Goal: Transaction & Acquisition: Purchase product/service

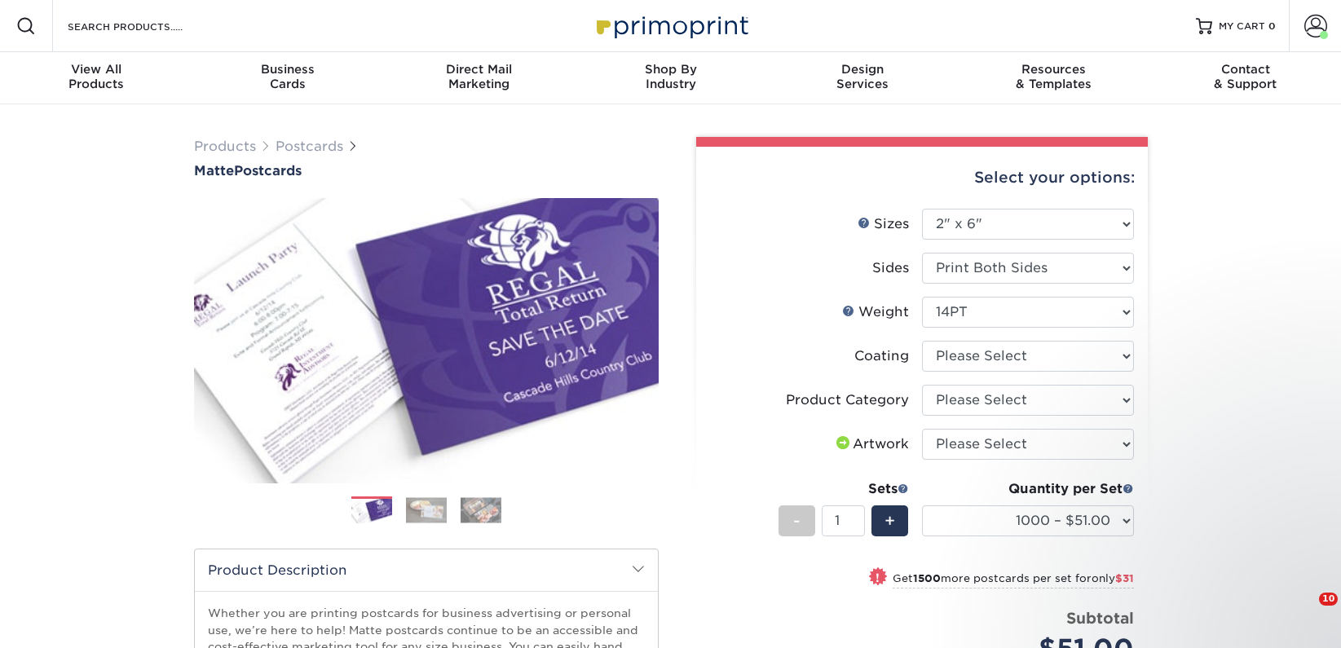
select select "2.00x6.00"
select select "121bb7b5-3b4d-429f-bd8d-bbf80e953313"
click at [922, 341] on select at bounding box center [1028, 356] width 212 height 31
select select "-1"
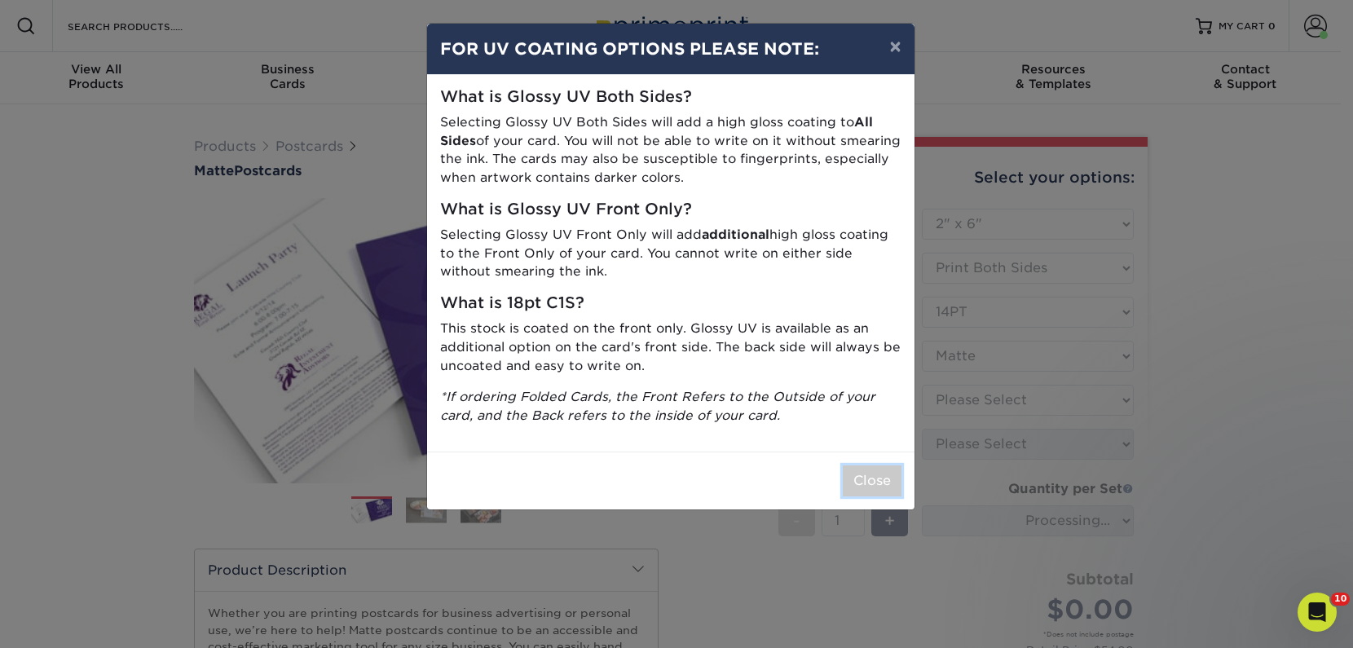
click at [871, 470] on button "Close" at bounding box center [872, 480] width 59 height 31
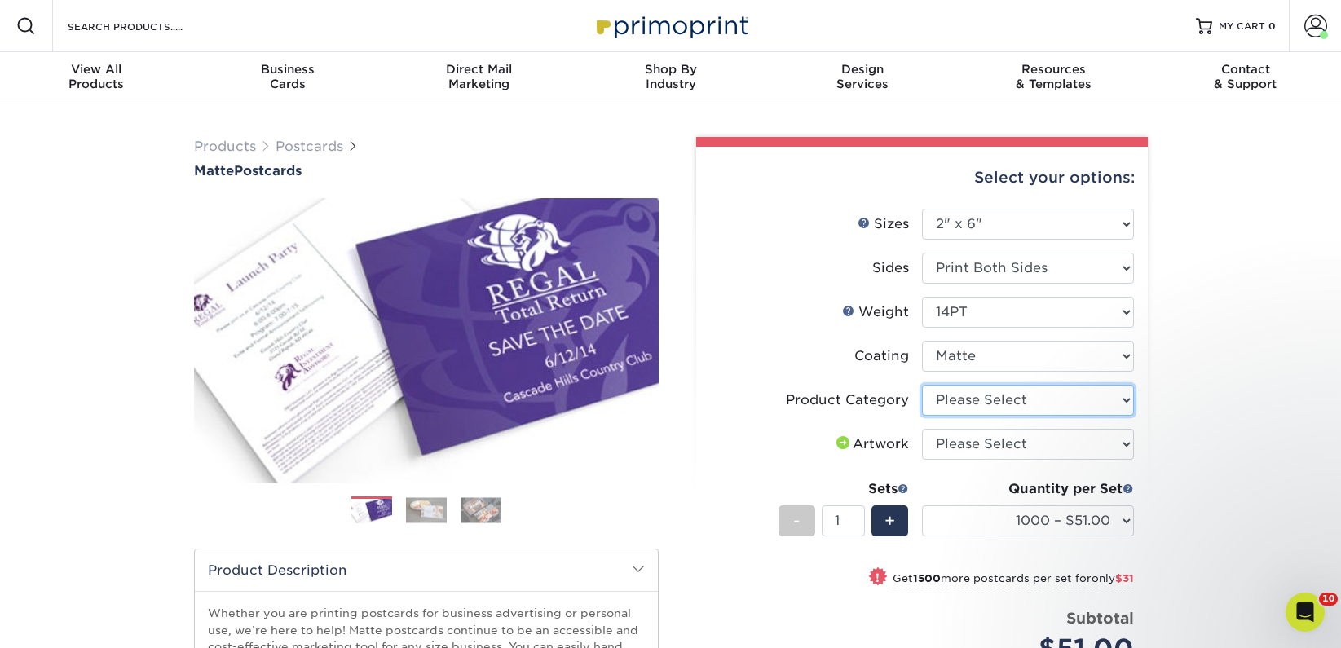
click at [1010, 400] on select "Please Select Postcards" at bounding box center [1028, 400] width 212 height 31
select select "9b7272e0-d6c8-4c3c-8e97-d3a1bcdab858"
click at [922, 385] on select "Please Select Postcards" at bounding box center [1028, 400] width 212 height 31
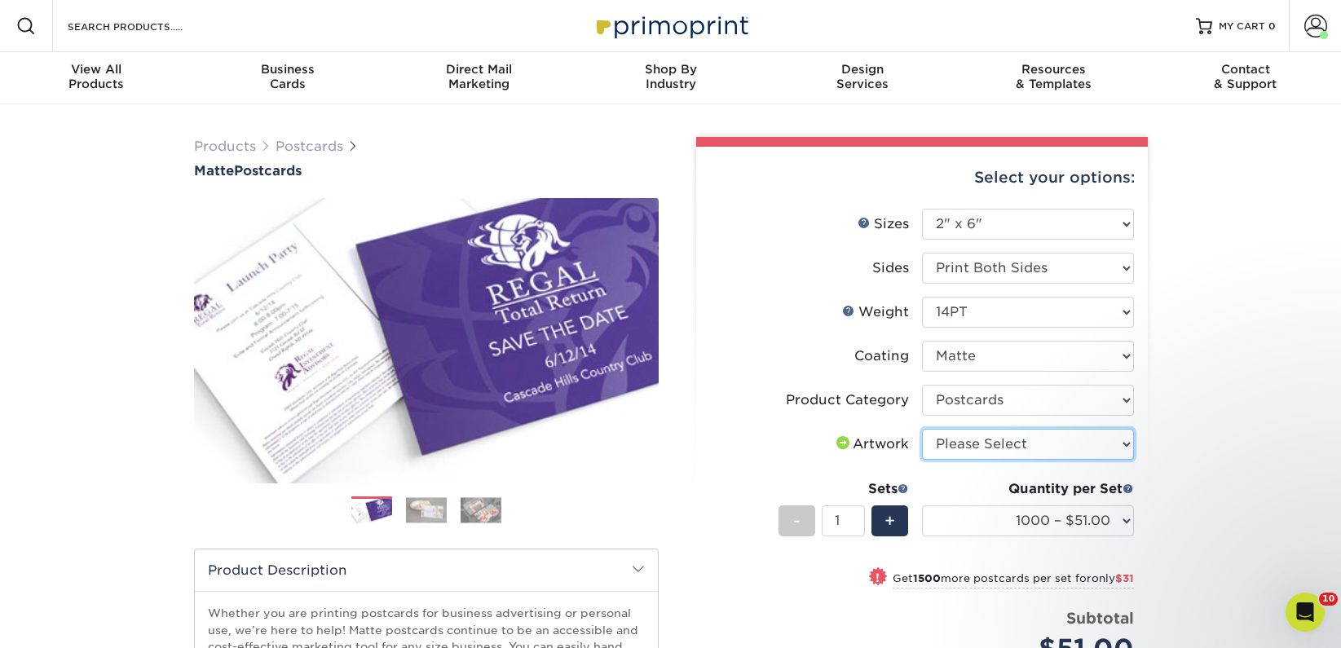
click at [1007, 443] on select "Please Select I will upload files I need a design - $150" at bounding box center [1028, 444] width 212 height 31
select select "upload"
click at [922, 429] on select "Please Select I will upload files I need a design - $150" at bounding box center [1028, 444] width 212 height 31
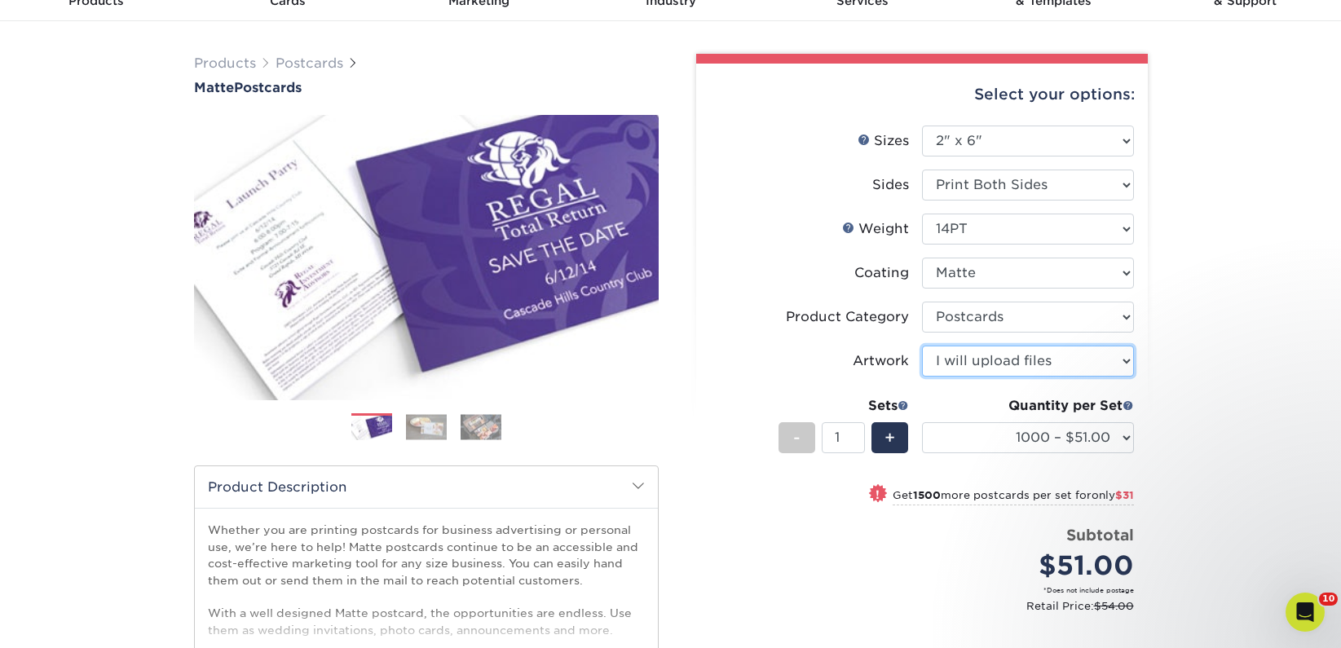
scroll to position [126, 0]
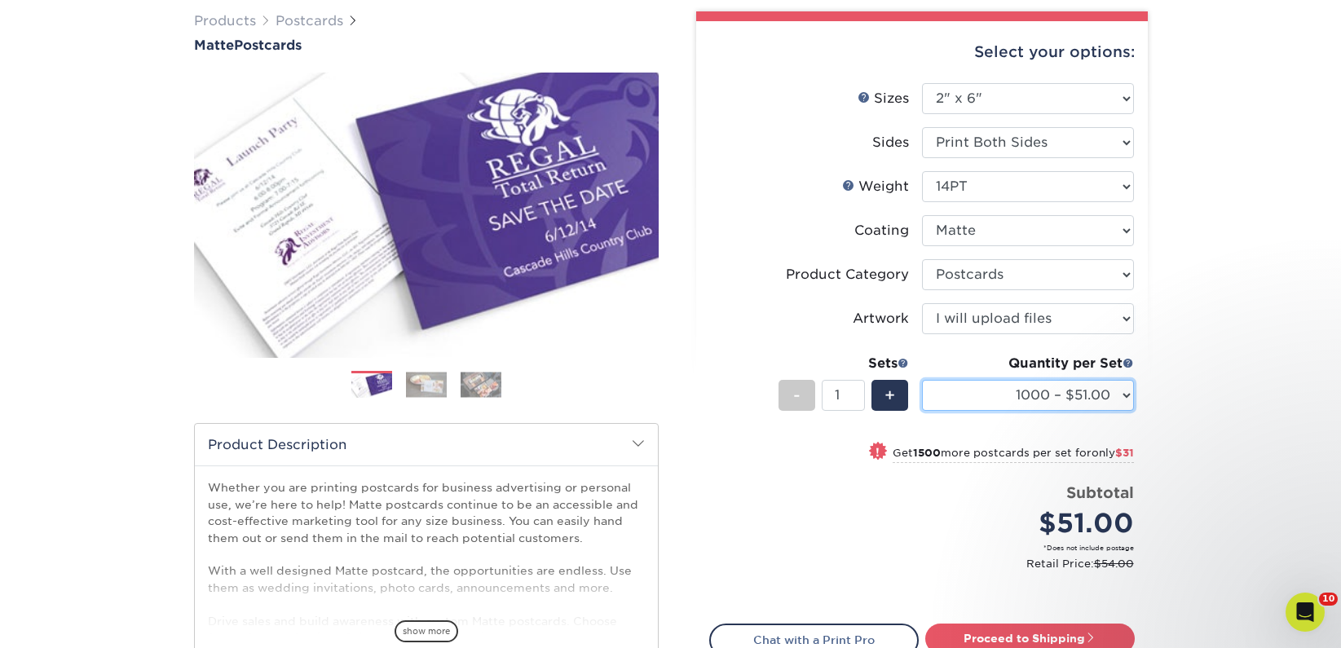
click at [979, 402] on select "1000 – $51.00 2500 – $82.00 5000 – $123.00 10000 – $234.00 15000 – $344.00 2000…" at bounding box center [1028, 395] width 212 height 31
click at [1072, 383] on select "1000 – $51.00 2500 – $82.00 5000 – $123.00 10000 – $234.00 15000 – $344.00 2000…" at bounding box center [1028, 395] width 212 height 31
select select "2500 – $82.00"
click at [922, 380] on select "1000 – $51.00 2500 – $82.00 5000 – $123.00 10000 – $234.00 15000 – $344.00 2000…" at bounding box center [1028, 395] width 212 height 31
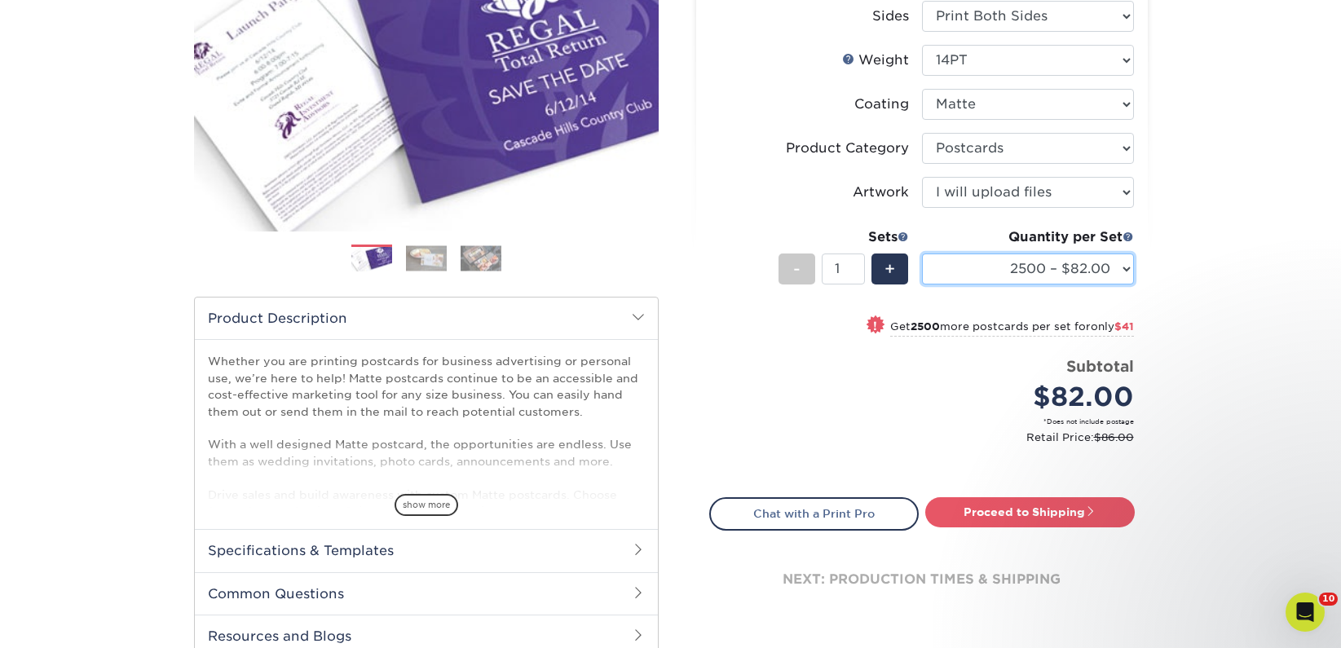
scroll to position [270, 0]
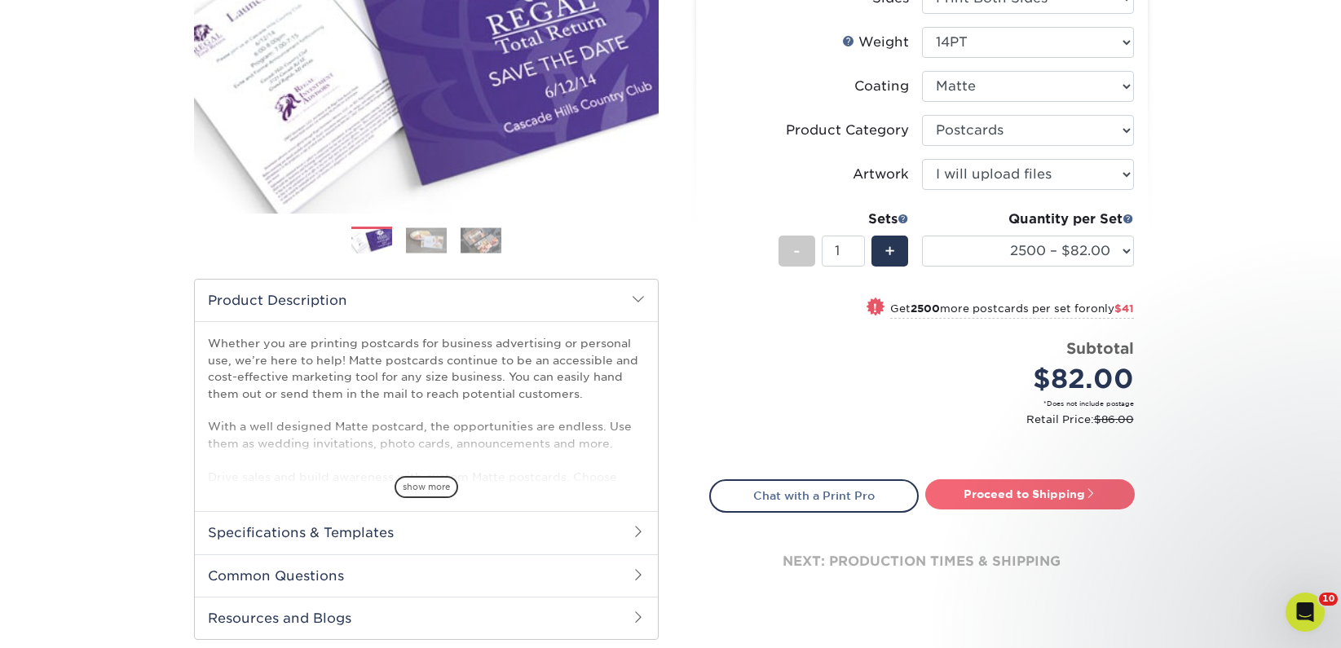
click at [963, 493] on link "Proceed to Shipping" at bounding box center [1029, 493] width 209 height 29
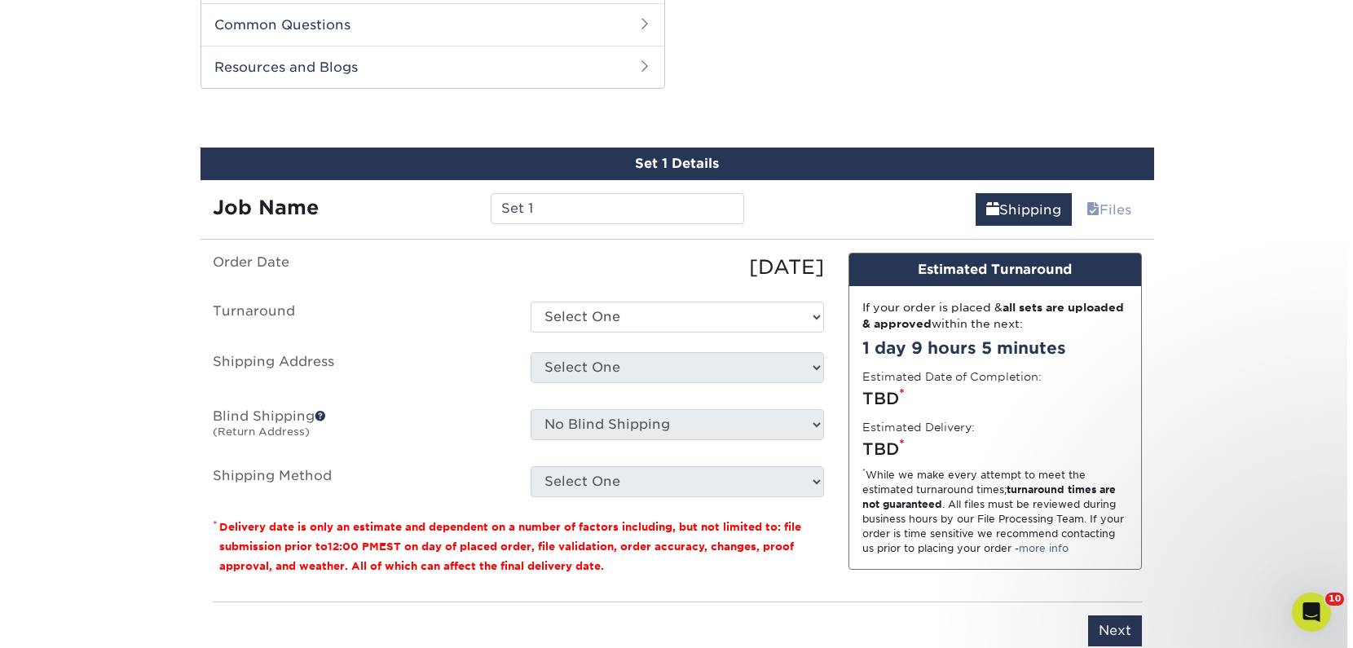
scroll to position [830, 0]
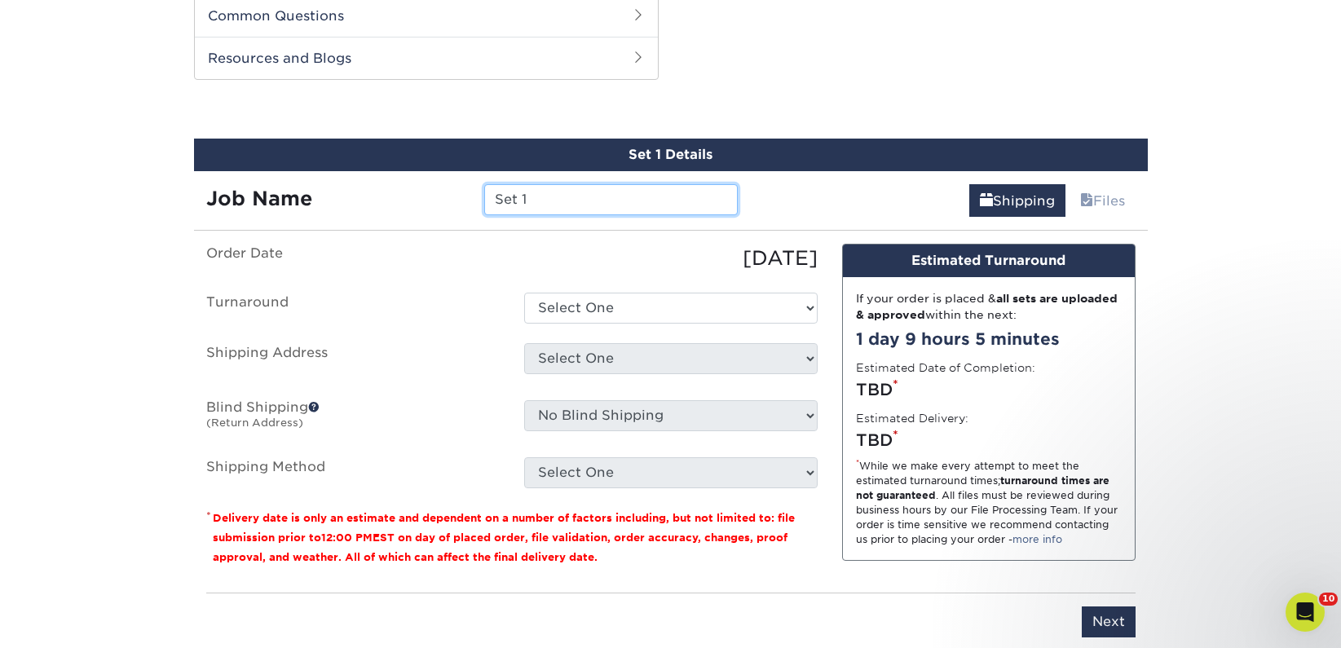
click at [556, 198] on input "Set 1" at bounding box center [610, 199] width 253 height 31
paste input "Red Rice Books"
type input "Red Rice Books"
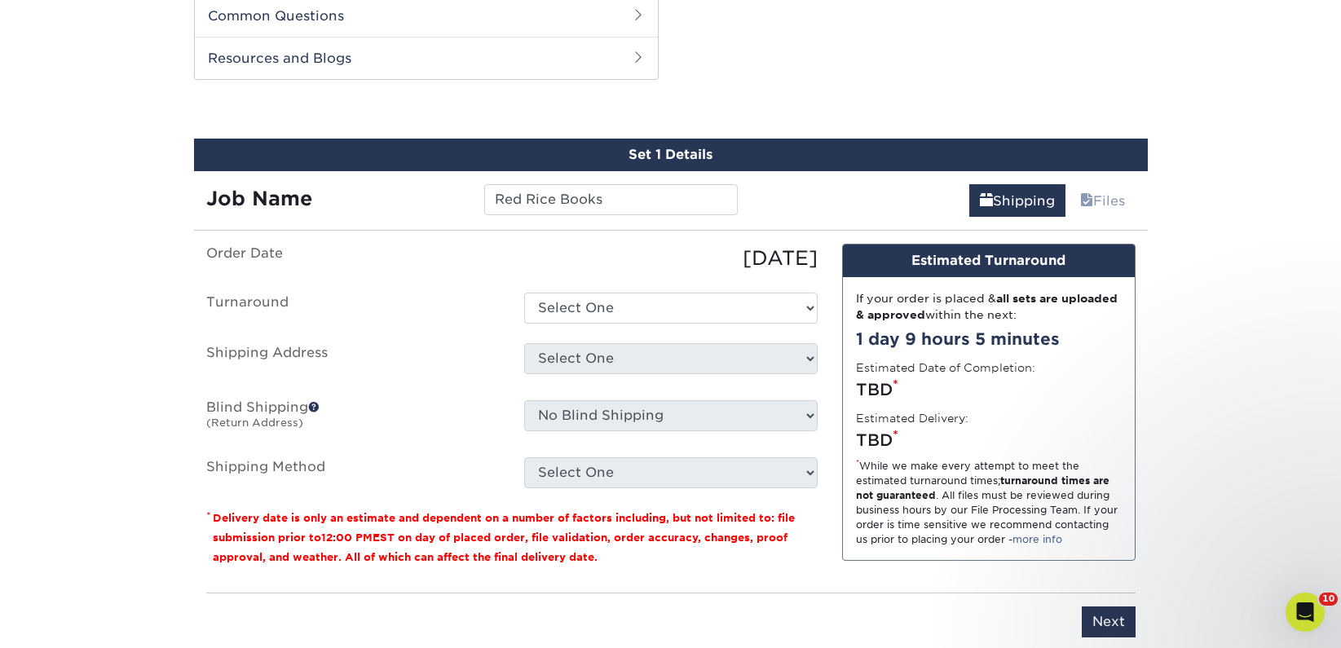
click at [585, 289] on ul "Order Date [DATE] [GEOGRAPHIC_DATA] Select One 2-4 Business Days 2 Day Next Bus…" at bounding box center [511, 366] width 611 height 245
click at [588, 302] on select "Select One 2-4 Business Days 2 Day Next Business Day" at bounding box center [670, 308] width 293 height 31
select select "23bed37c-fa74-46a4-afc9-d3c3160655ce"
click at [524, 293] on select "Select One 2-4 Business Days 2 Day Next Business Day" at bounding box center [670, 308] width 293 height 31
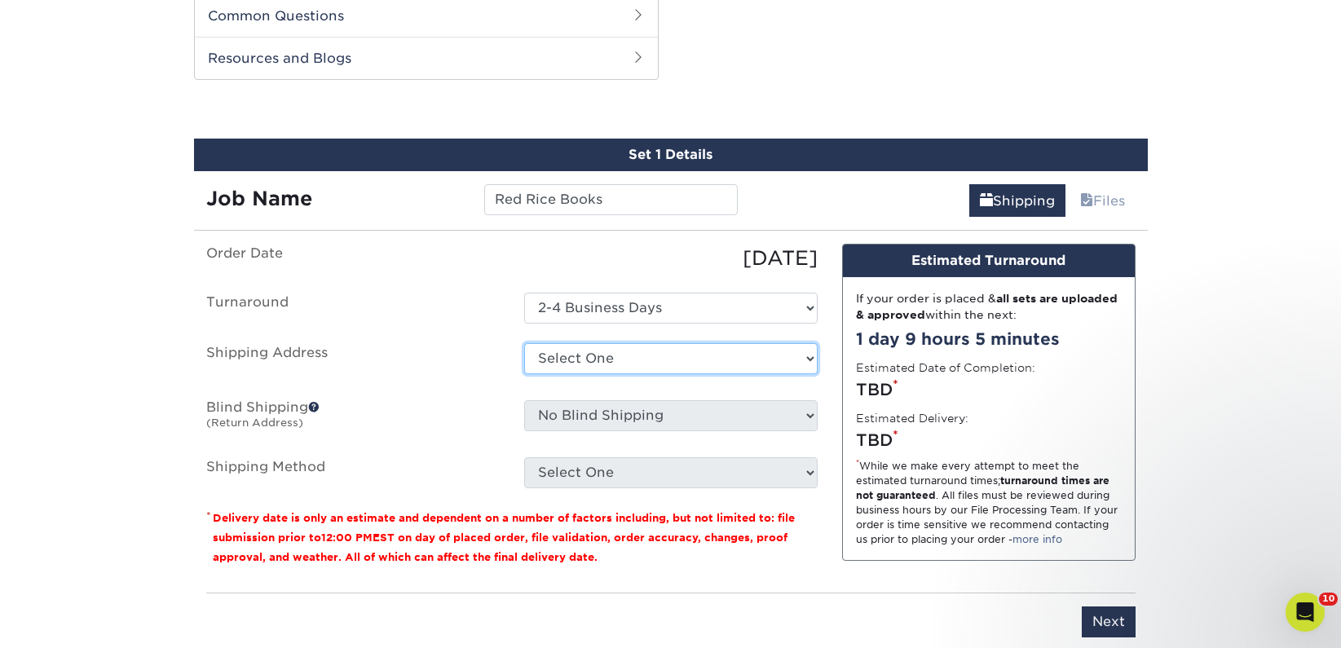
click at [597, 359] on select "Select One 2nd Floor Convention Center A Better [DATE] Books & Boutique A Good …" at bounding box center [670, 358] width 293 height 31
select select "newaddress"
click at [524, 343] on select "Select One 2nd Floor Convention Center A Better [DATE] Books & Boutique A Good …" at bounding box center [670, 358] width 293 height 31
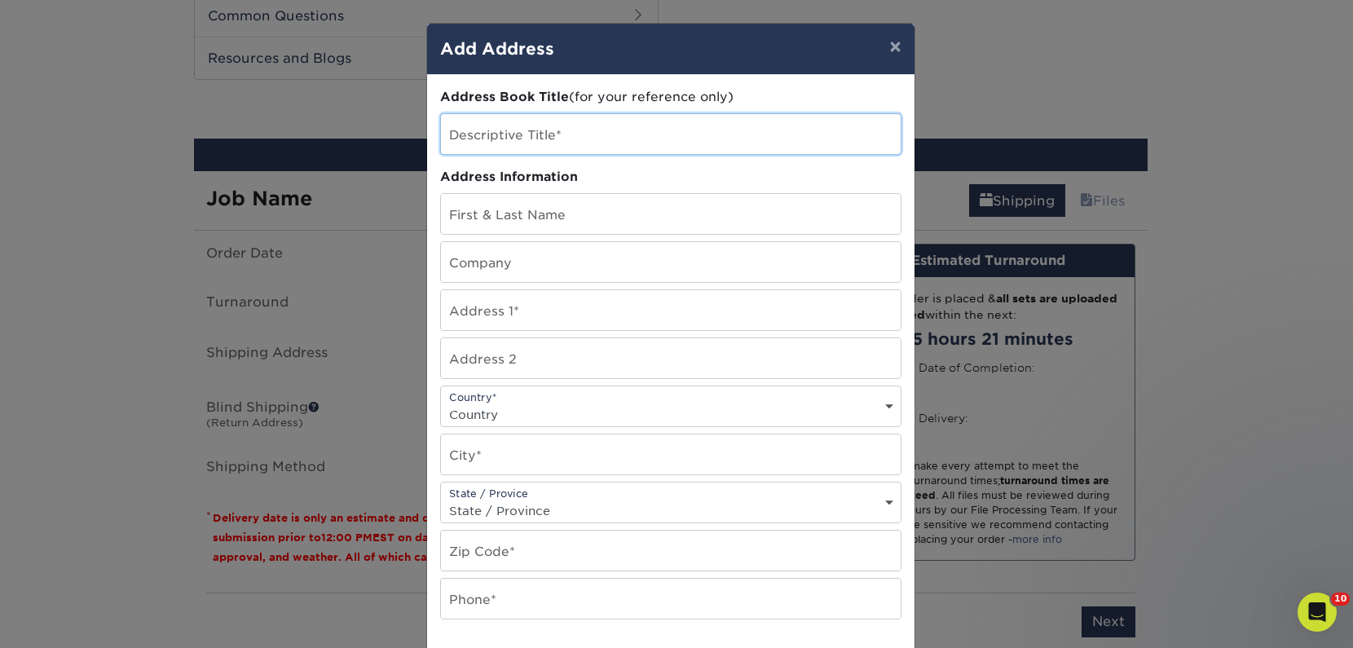
click at [496, 127] on input "text" at bounding box center [671, 134] width 460 height 40
paste input "Red Rice Books"
type input "Red Rice Books"
click at [483, 261] on input "text" at bounding box center [671, 262] width 460 height 40
paste input "Red Rice Books"
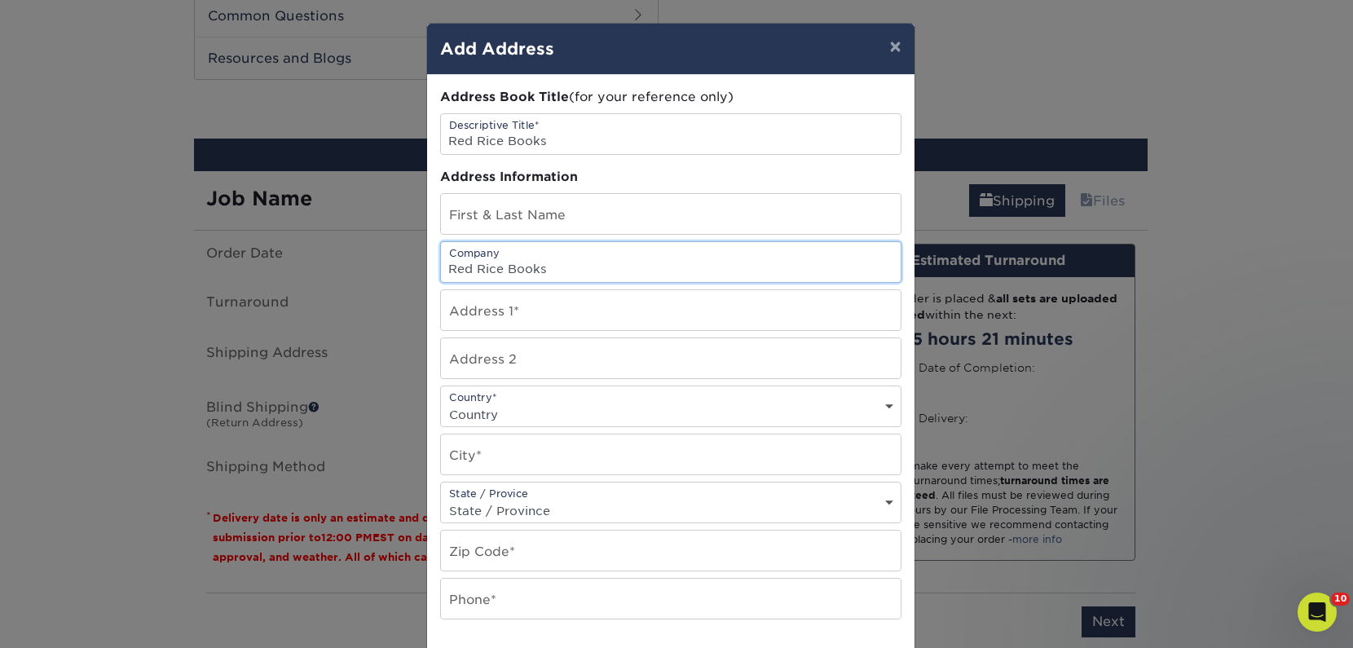
type input "Red Rice Books"
click at [474, 218] on input "text" at bounding box center [671, 214] width 460 height 40
paste input "[PERSON_NAME]"
type input "[PERSON_NAME]"
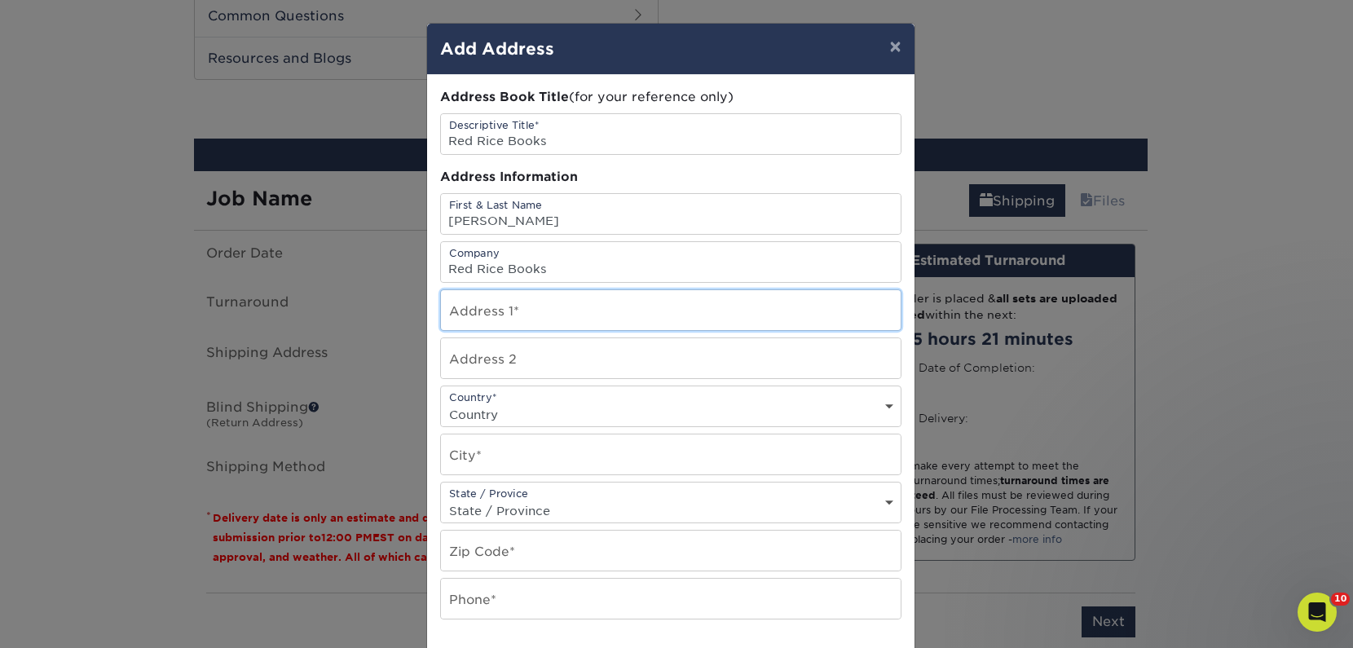
click at [477, 318] on input "text" at bounding box center [671, 310] width 460 height 40
paste input "[STREET_ADDRESS]"
type input "[STREET_ADDRESS]"
click at [511, 417] on select "Country [GEOGRAPHIC_DATA] [GEOGRAPHIC_DATA] ----------------------------- [GEOG…" at bounding box center [671, 415] width 460 height 24
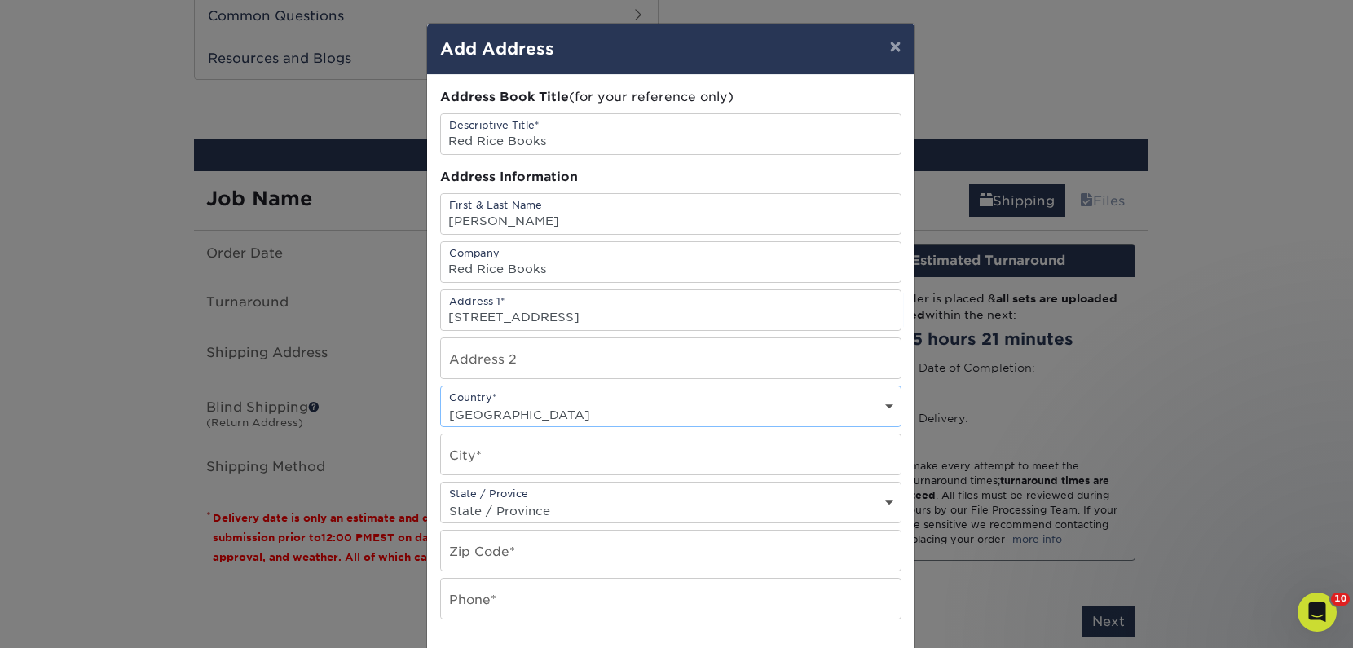
click at [441, 403] on select "Country [GEOGRAPHIC_DATA] [GEOGRAPHIC_DATA] ----------------------------- [GEOG…" at bounding box center [671, 415] width 460 height 24
click at [512, 408] on select "Country [GEOGRAPHIC_DATA] [GEOGRAPHIC_DATA] ----------------------------- [GEOG…" at bounding box center [671, 415] width 460 height 24
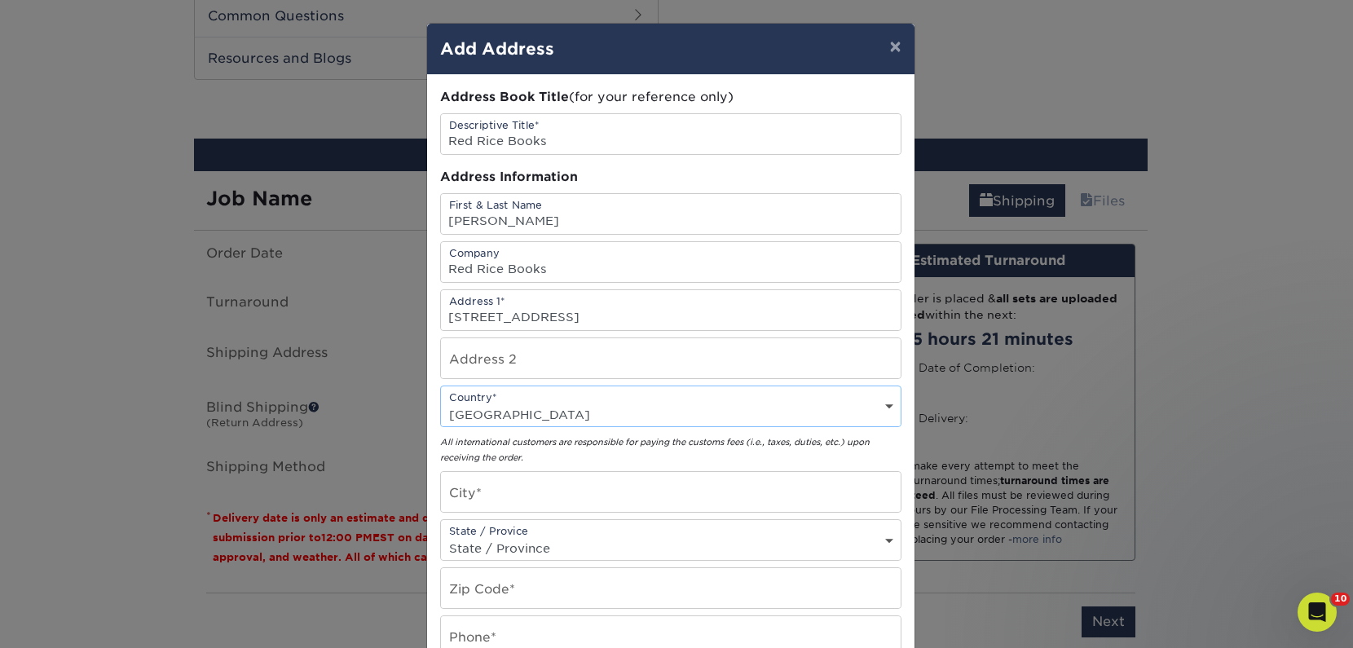
select select "US"
click at [441, 403] on select "Country [GEOGRAPHIC_DATA] [GEOGRAPHIC_DATA] ----------------------------- [GEOG…" at bounding box center [671, 415] width 460 height 24
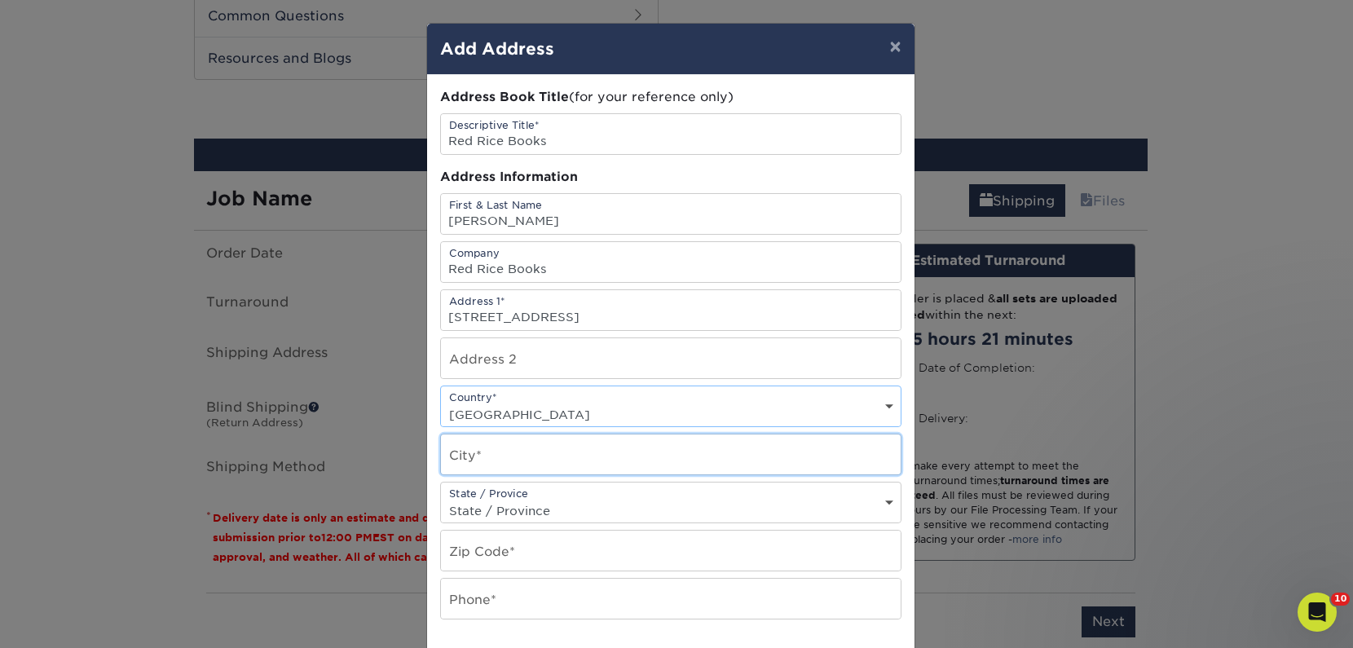
click at [486, 456] on input "text" at bounding box center [671, 454] width 460 height 40
paste input "Charlotte"
type input "Charlotte"
click at [492, 513] on select "State / Province [US_STATE] [US_STATE] [US_STATE] [US_STATE] [US_STATE] [US_STA…" at bounding box center [671, 511] width 460 height 24
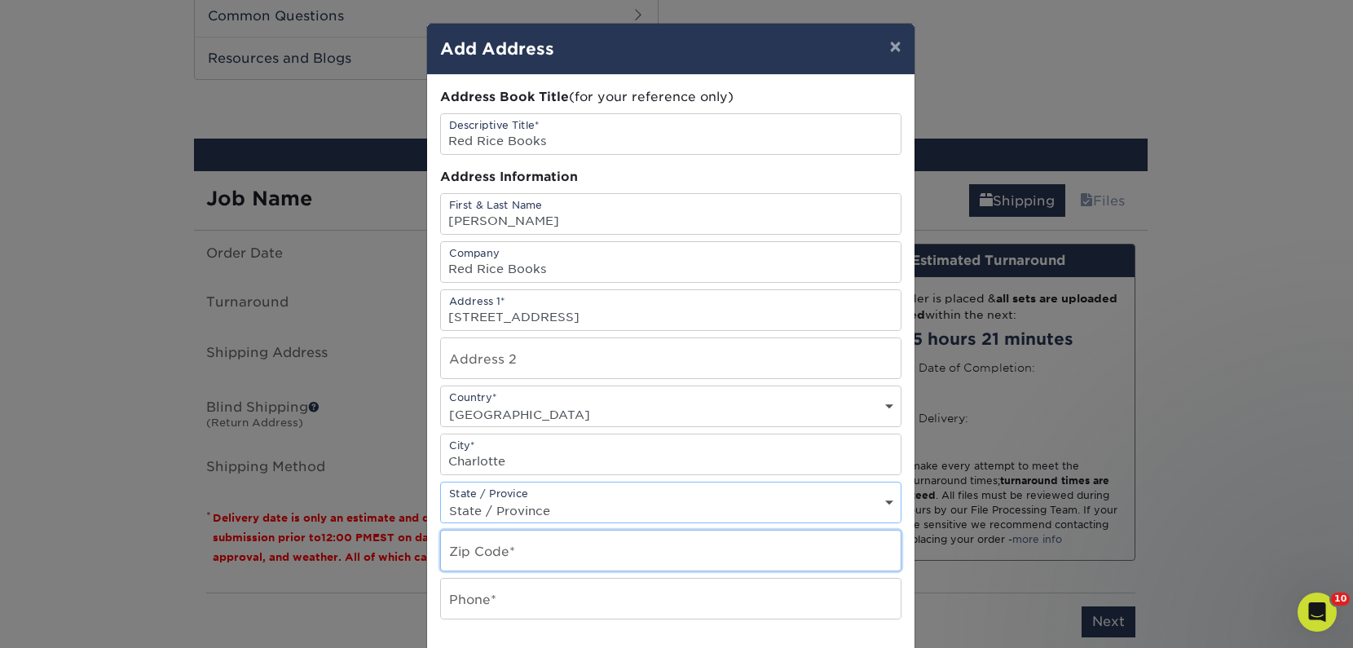
click at [495, 541] on input "text" at bounding box center [671, 551] width 460 height 40
paste input "28269"
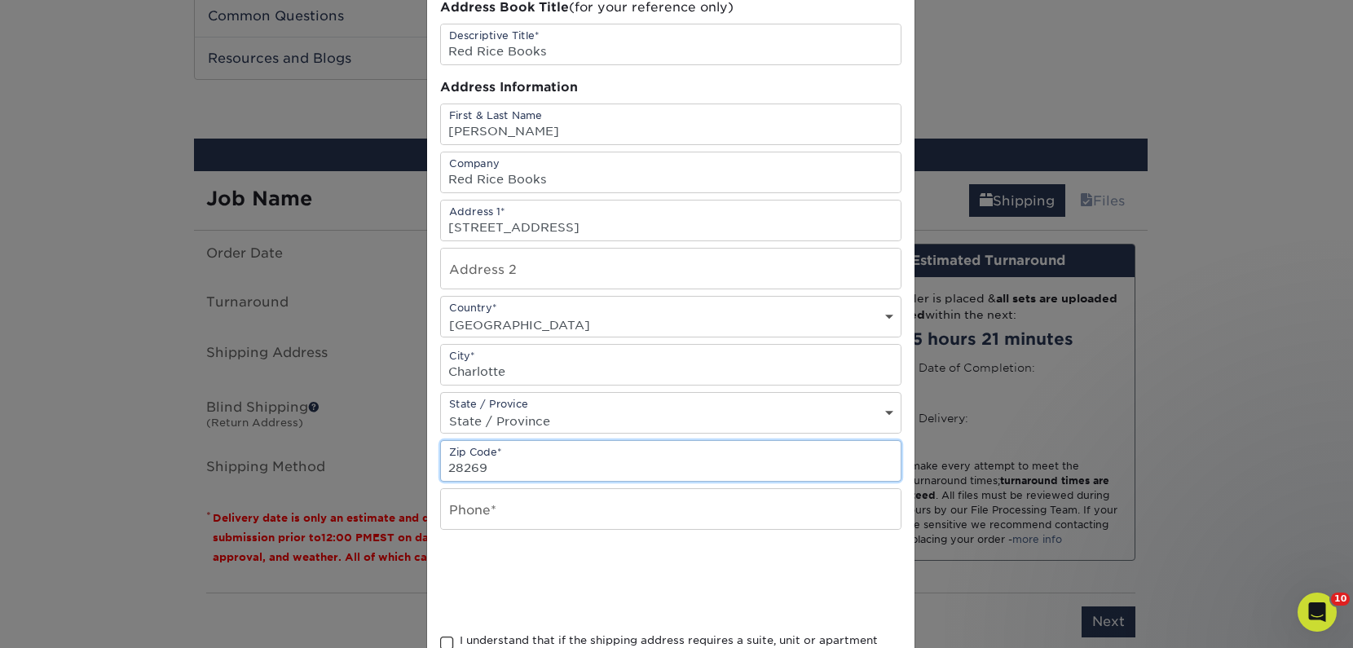
scroll to position [120, 0]
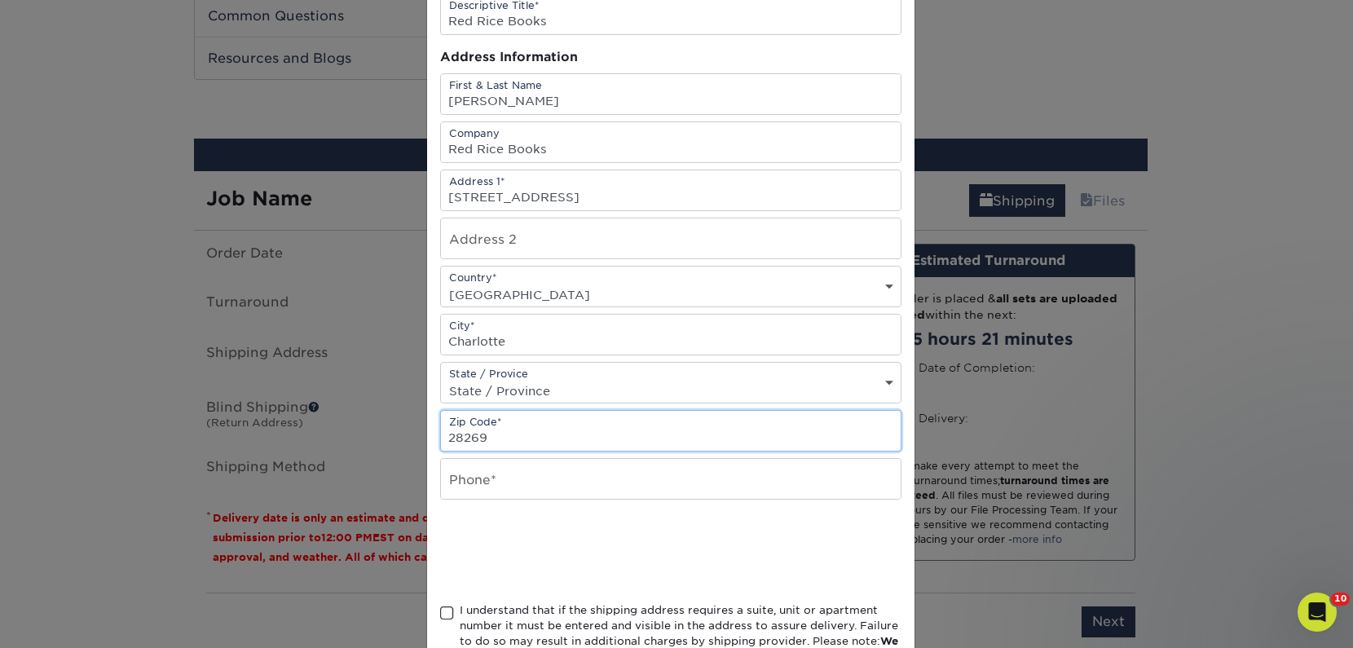
type input "28269"
click at [479, 478] on input "text" at bounding box center [671, 479] width 460 height 40
type input "4257367064"
click at [440, 618] on span at bounding box center [447, 613] width 14 height 15
click at [0, 0] on input "I understand that if the shipping address requires a suite, unit or apartment n…" at bounding box center [0, 0] width 0 height 0
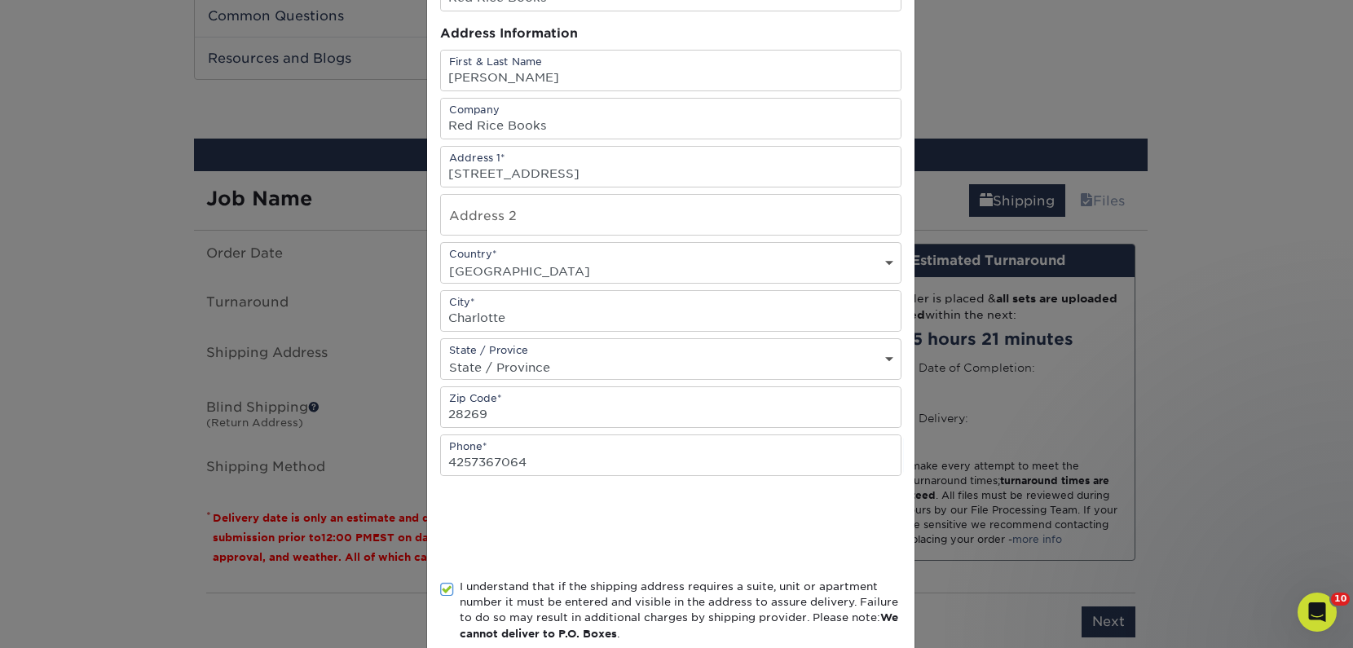
scroll to position [238, 0]
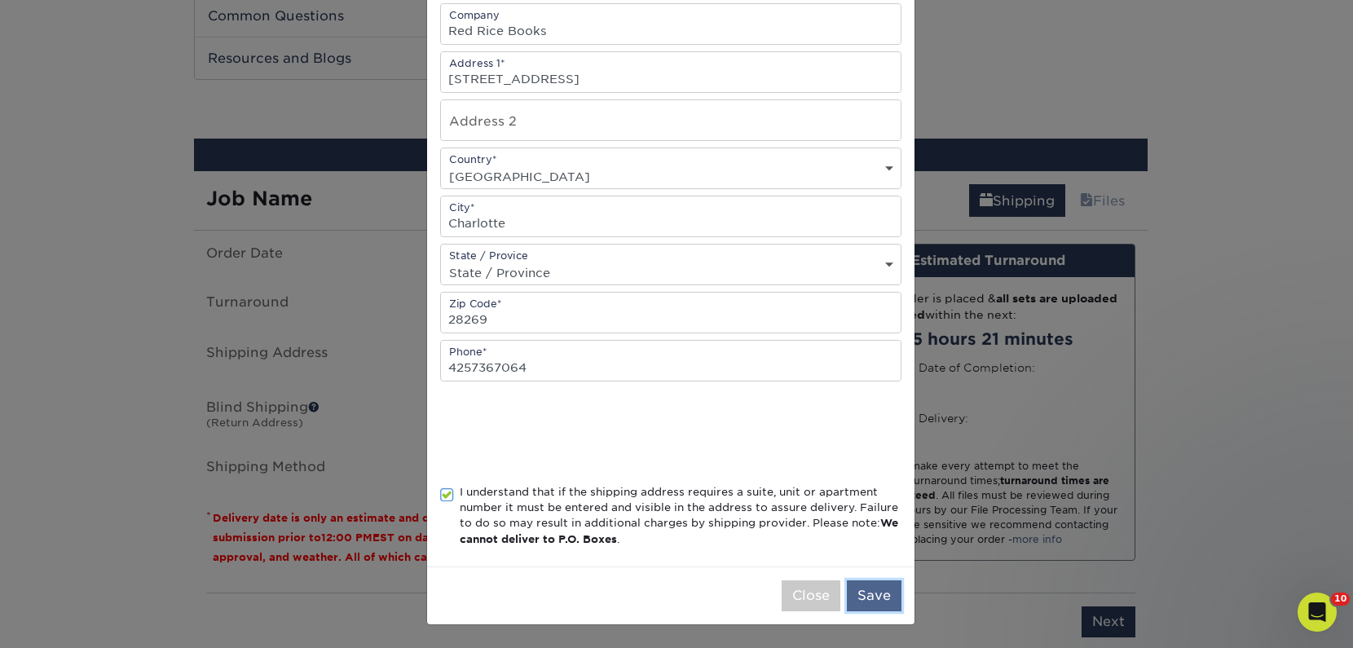
click at [871, 600] on button "Save" at bounding box center [874, 595] width 55 height 31
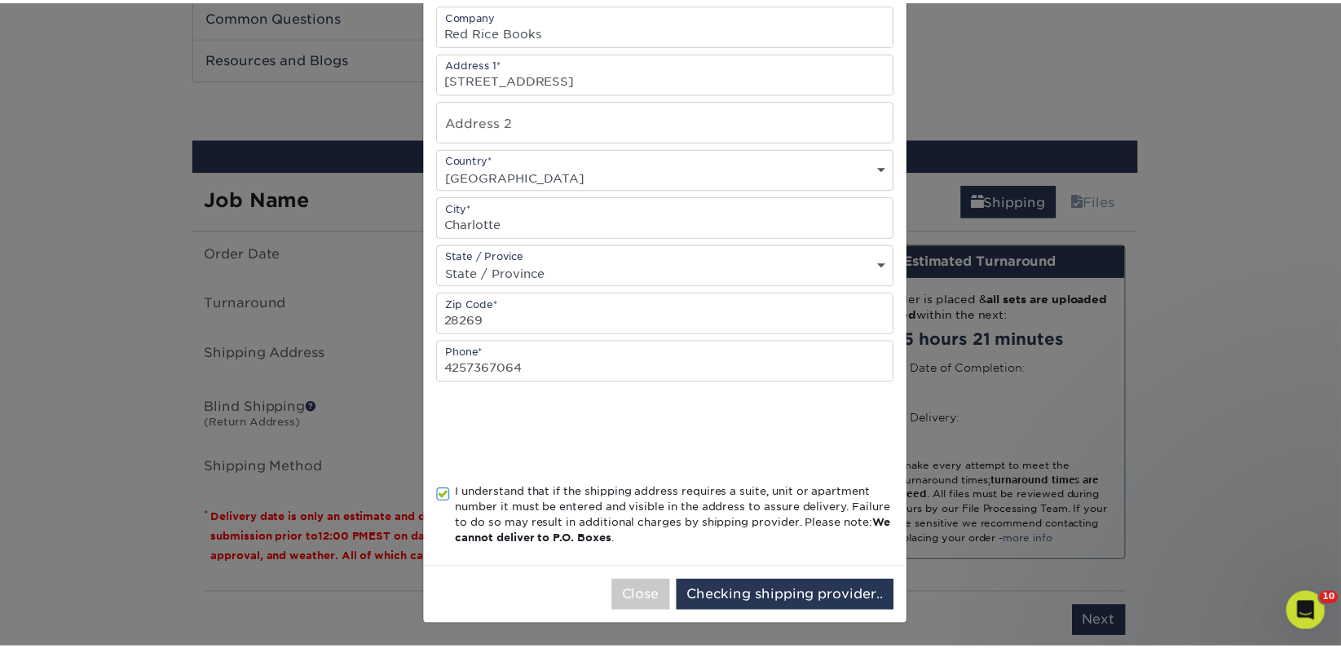
scroll to position [0, 0]
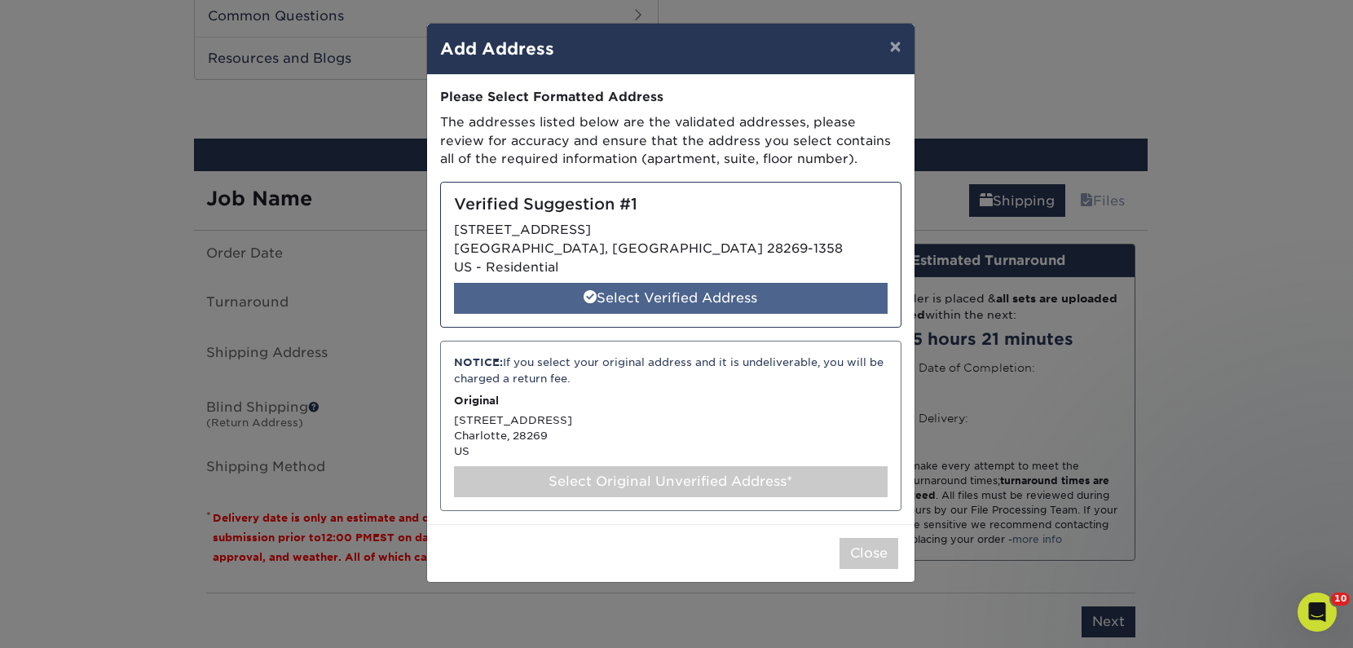
click at [740, 302] on div "Select Verified Address" at bounding box center [671, 298] width 434 height 31
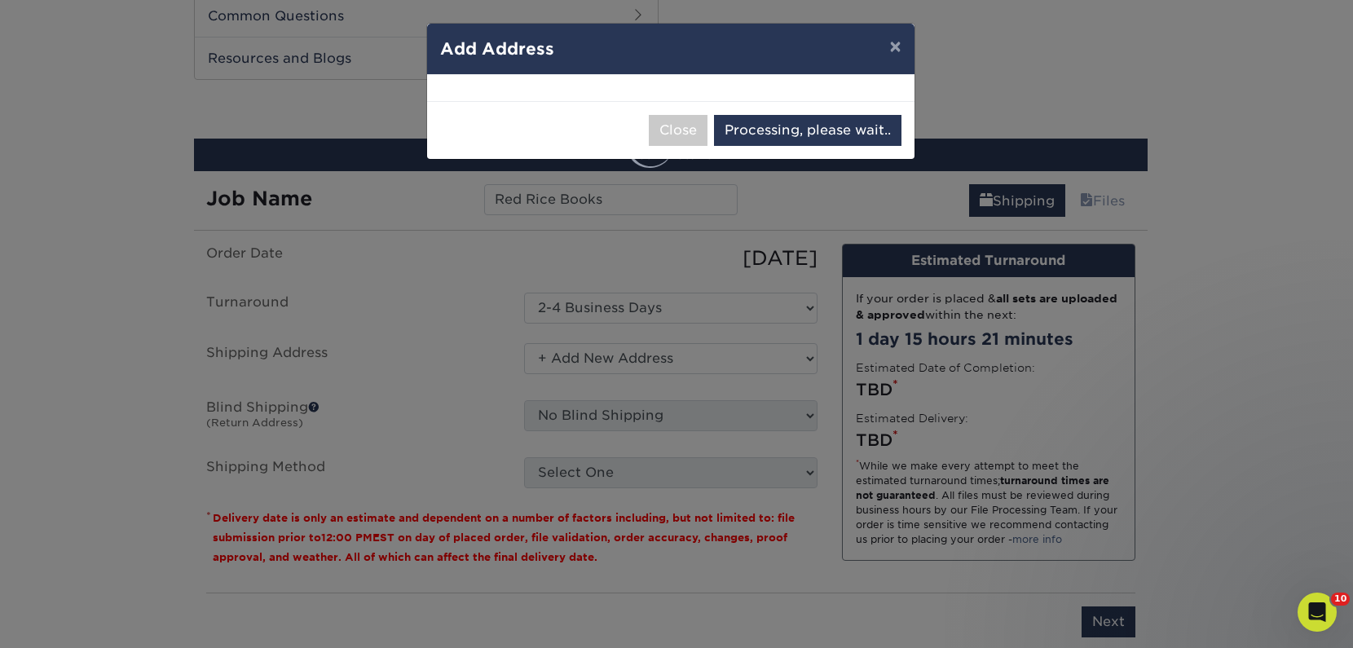
select select "285370"
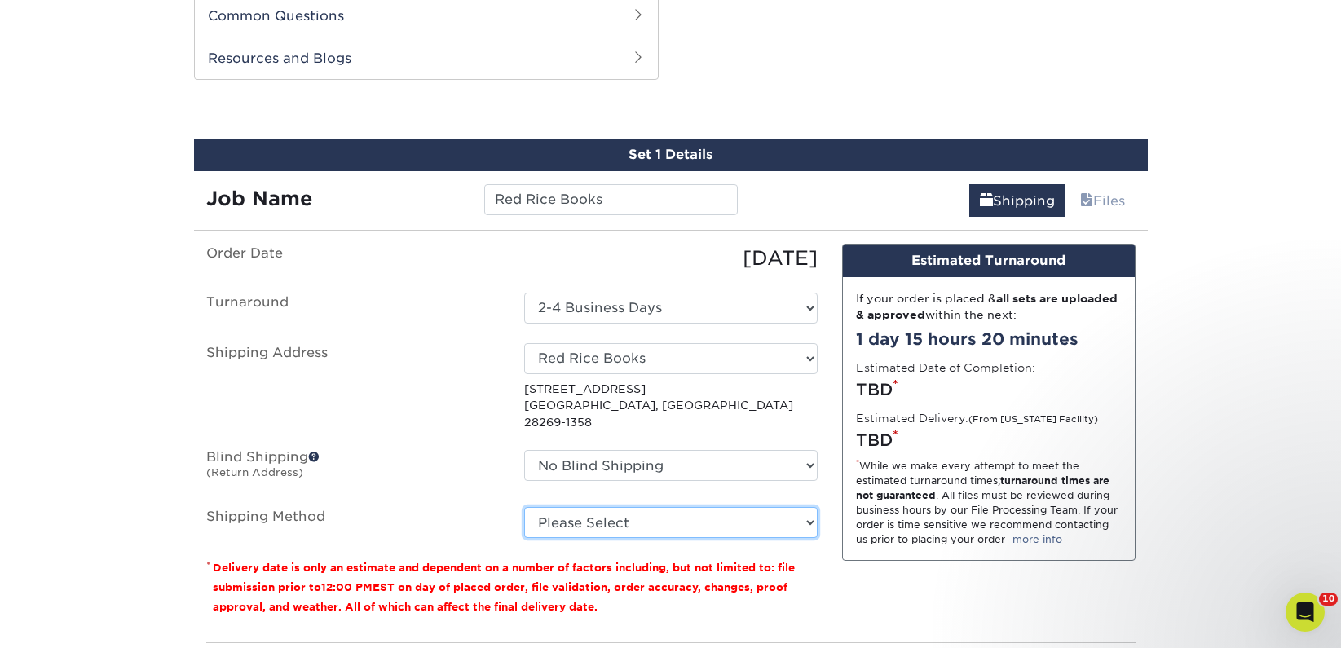
click at [758, 507] on select "Please Select Ground Shipping (+$26.82) 3 Day Shipping Service (+$40.10) 2 Day …" at bounding box center [670, 522] width 293 height 31
select select "03"
click at [524, 507] on select "Please Select Ground Shipping (+$26.82) 3 Day Shipping Service (+$40.10) 2 Day …" at bounding box center [670, 522] width 293 height 31
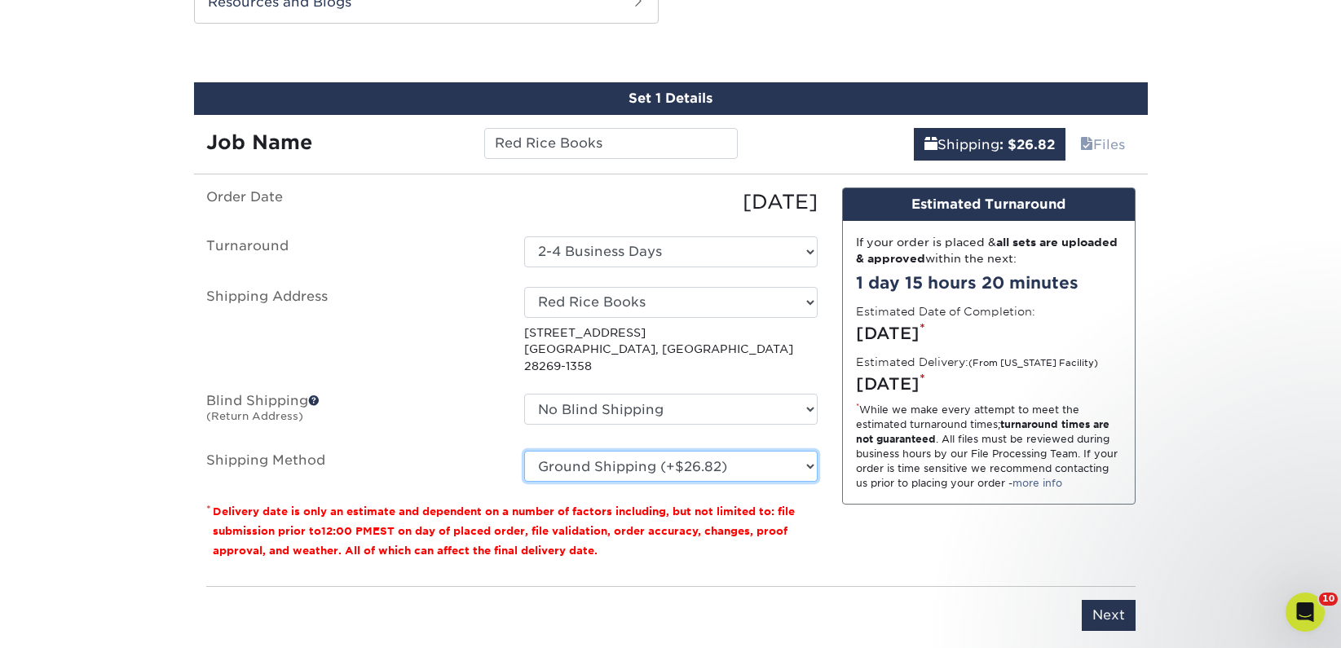
scroll to position [889, 0]
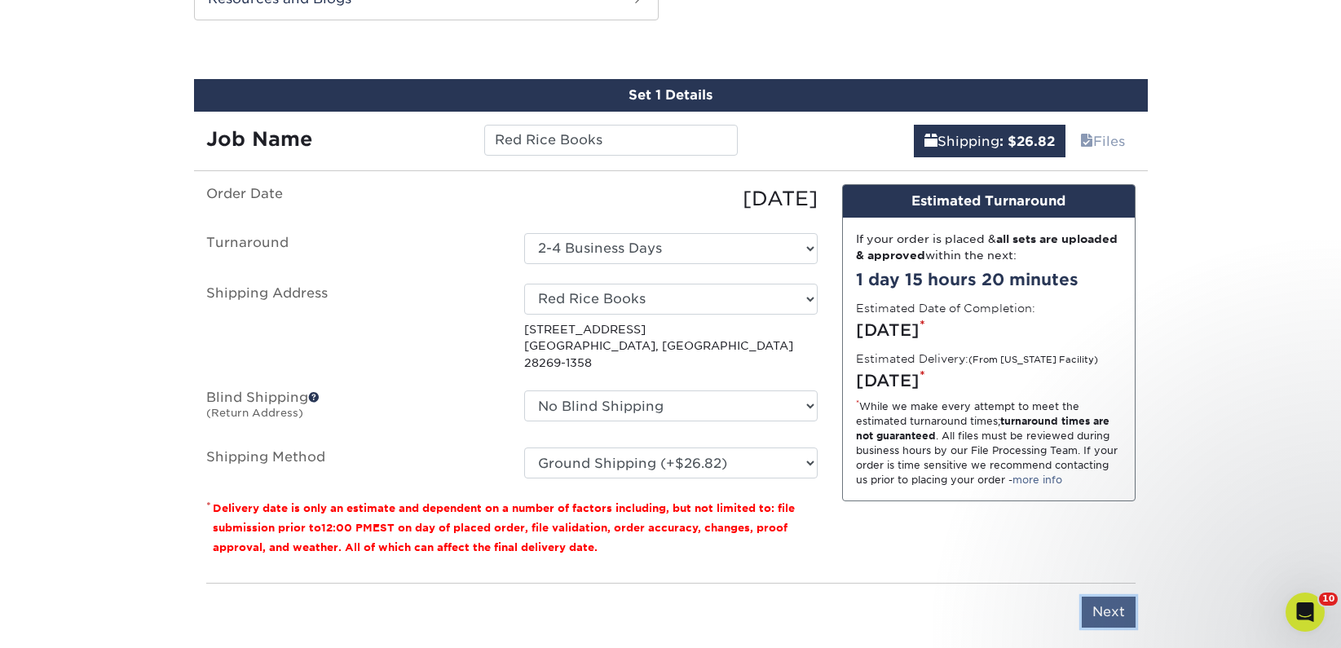
click at [1116, 597] on input "Next" at bounding box center [1109, 612] width 54 height 31
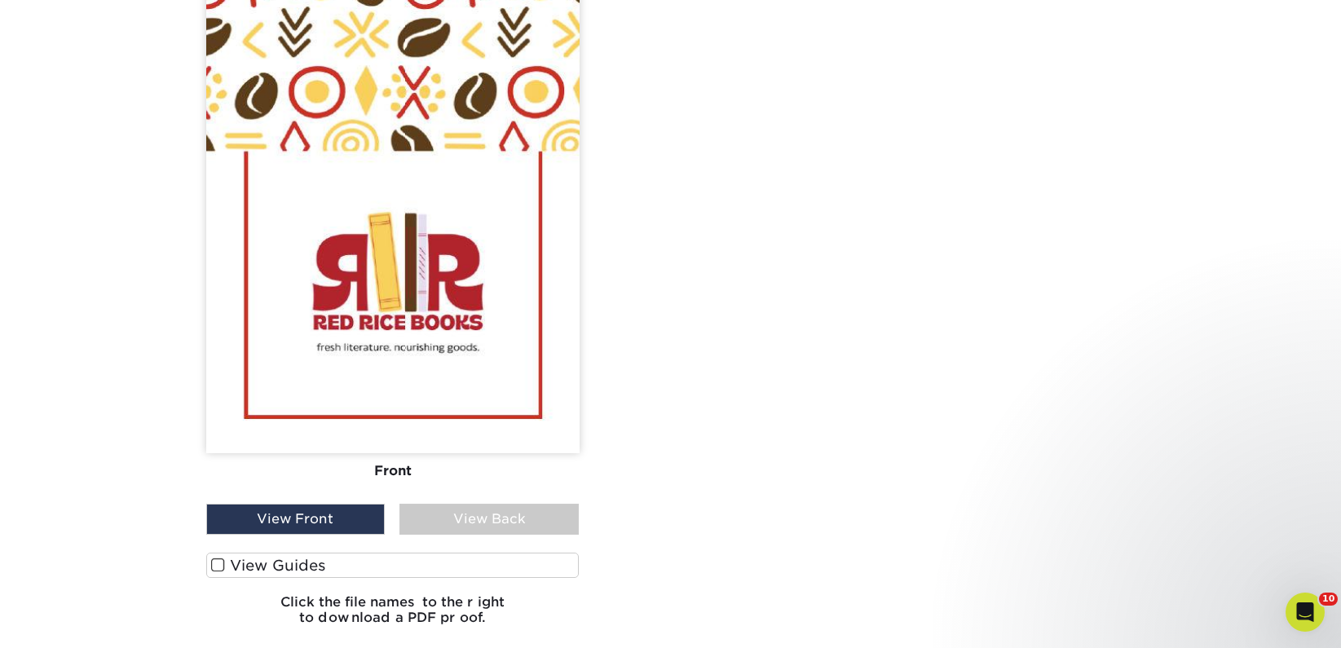
scroll to position [1704, 0]
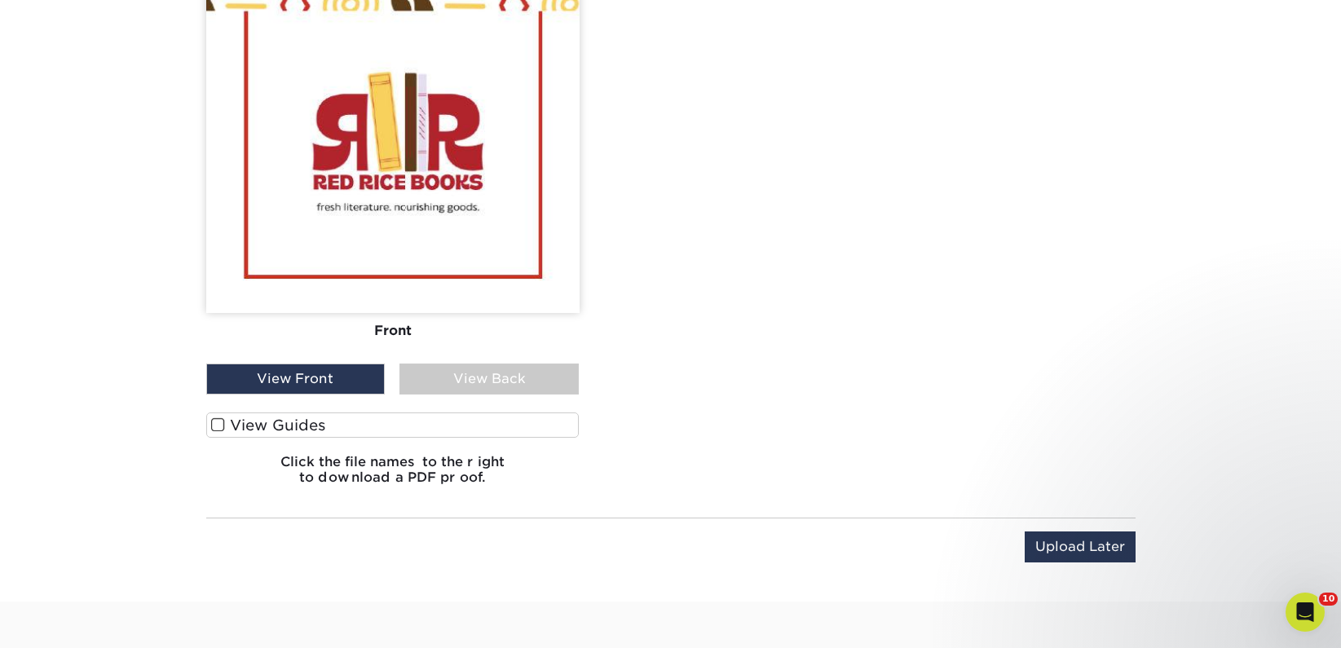
click at [312, 430] on label "View Guides" at bounding box center [392, 424] width 373 height 25
click at [0, 0] on input "View Guides" at bounding box center [0, 0] width 0 height 0
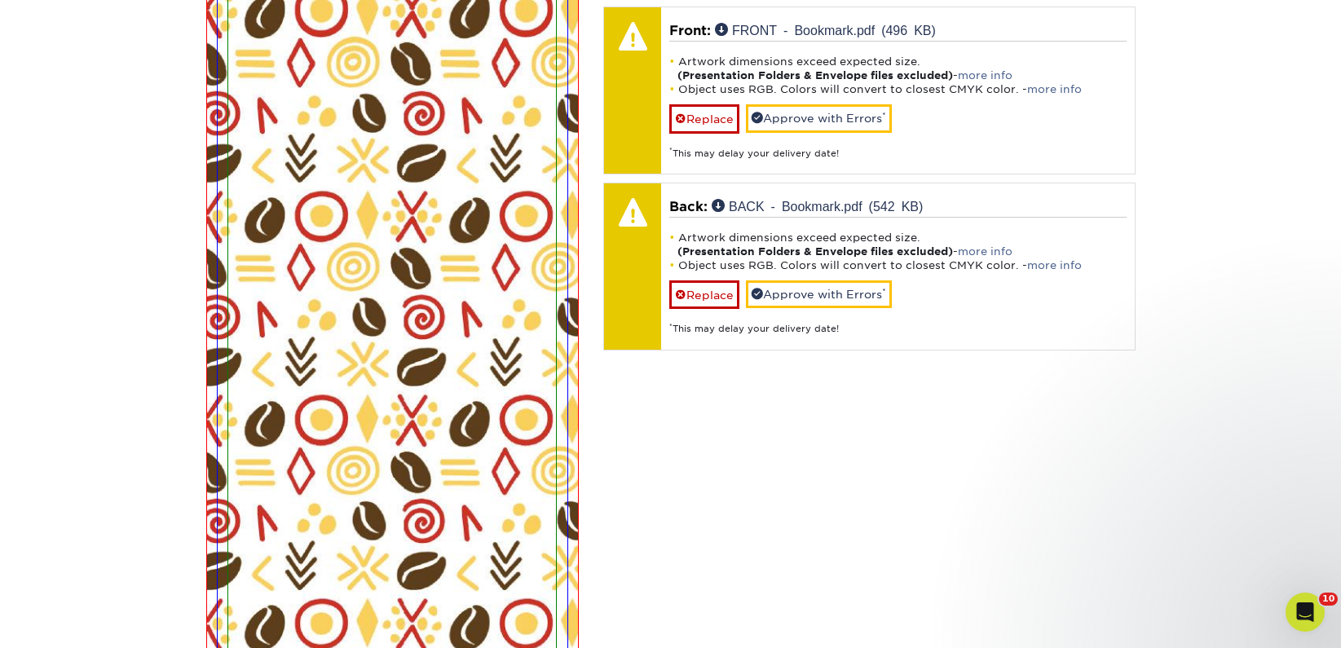
scroll to position [849, 0]
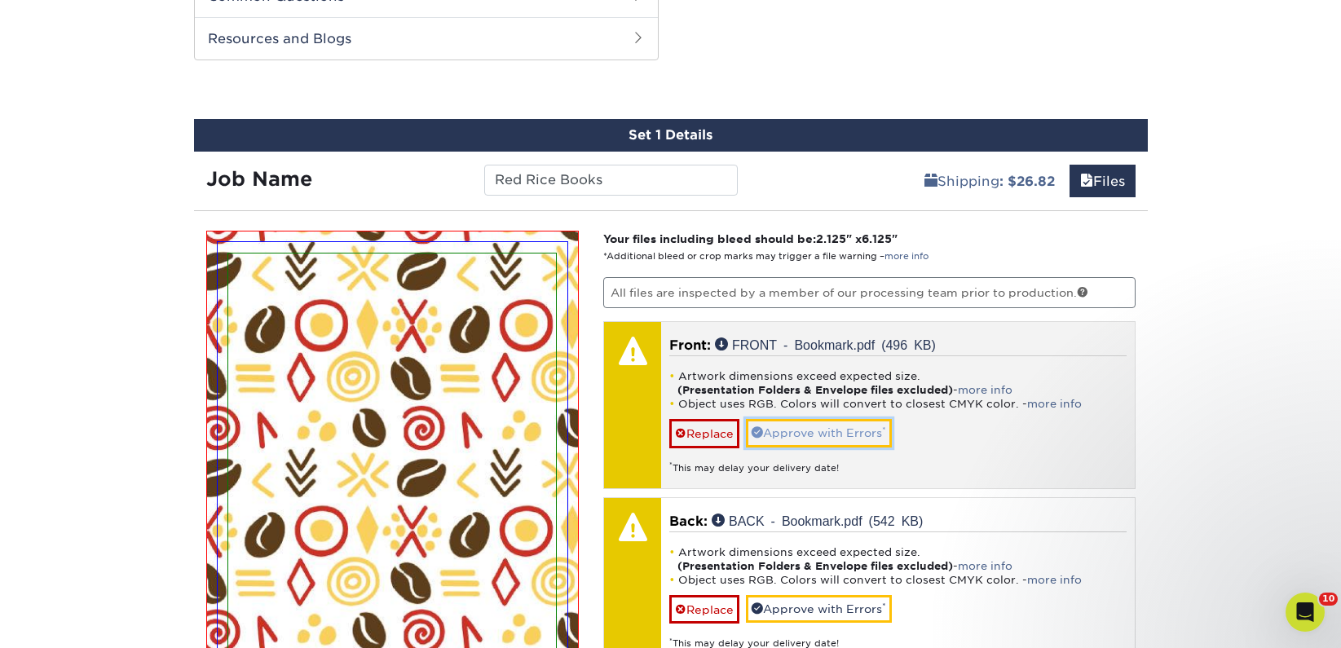
click at [778, 427] on link "Approve with Errors *" at bounding box center [819, 433] width 146 height 28
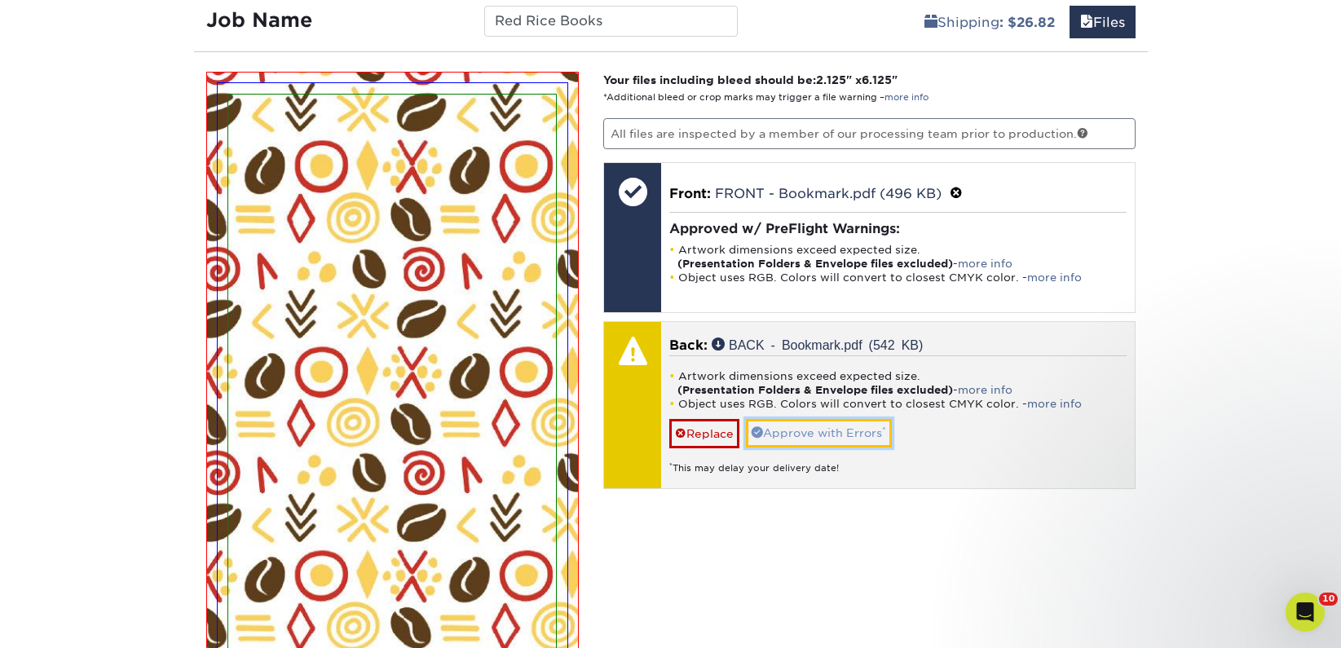
click at [787, 438] on link "Approve with Errors *" at bounding box center [819, 433] width 146 height 28
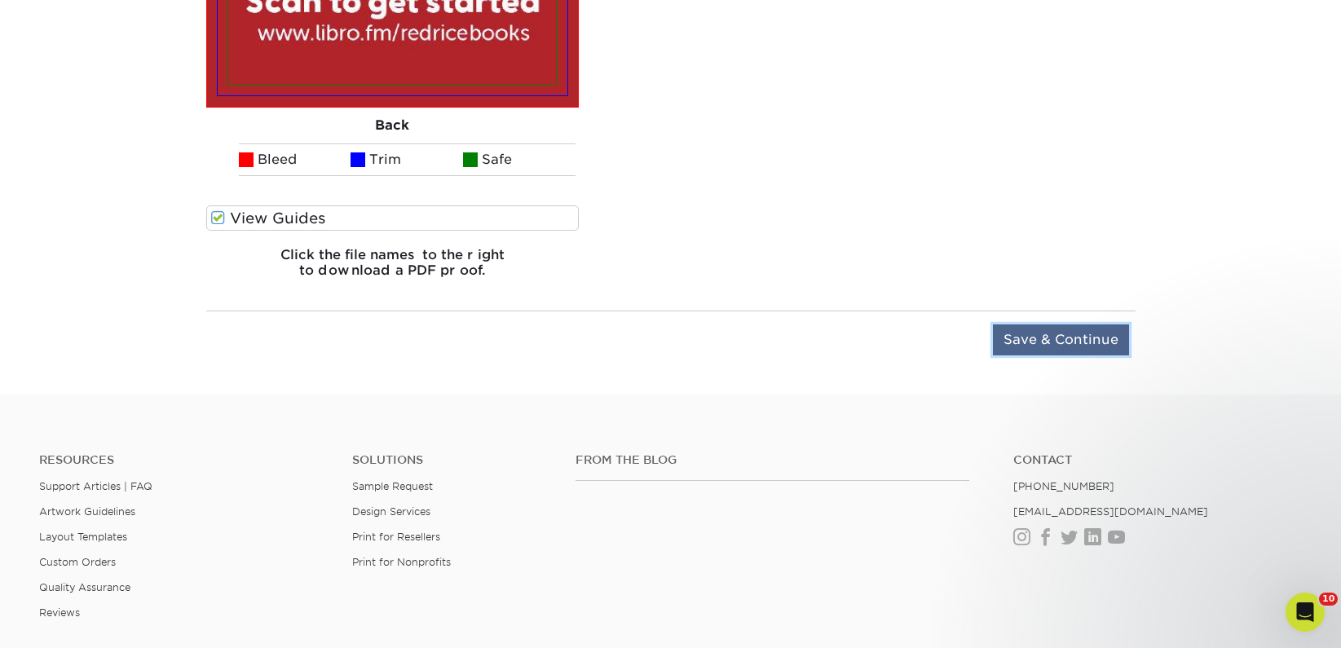
click at [1003, 330] on input "Save & Continue" at bounding box center [1061, 339] width 136 height 31
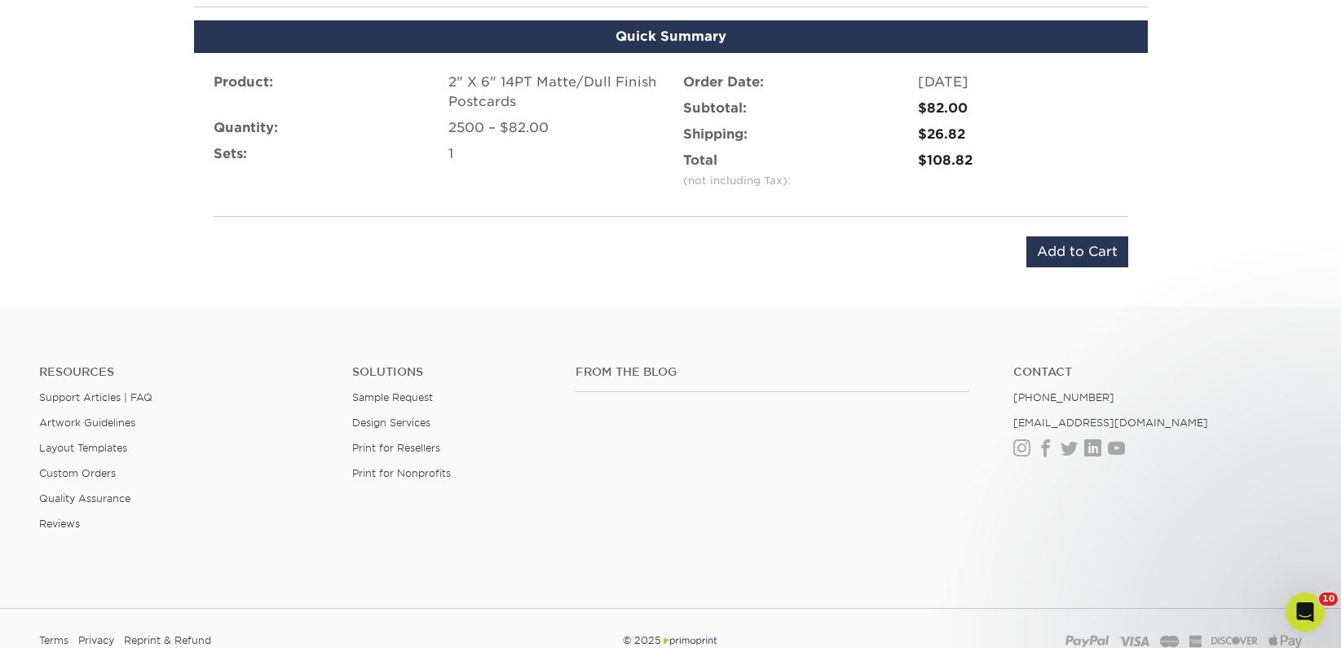
scroll to position [1038, 0]
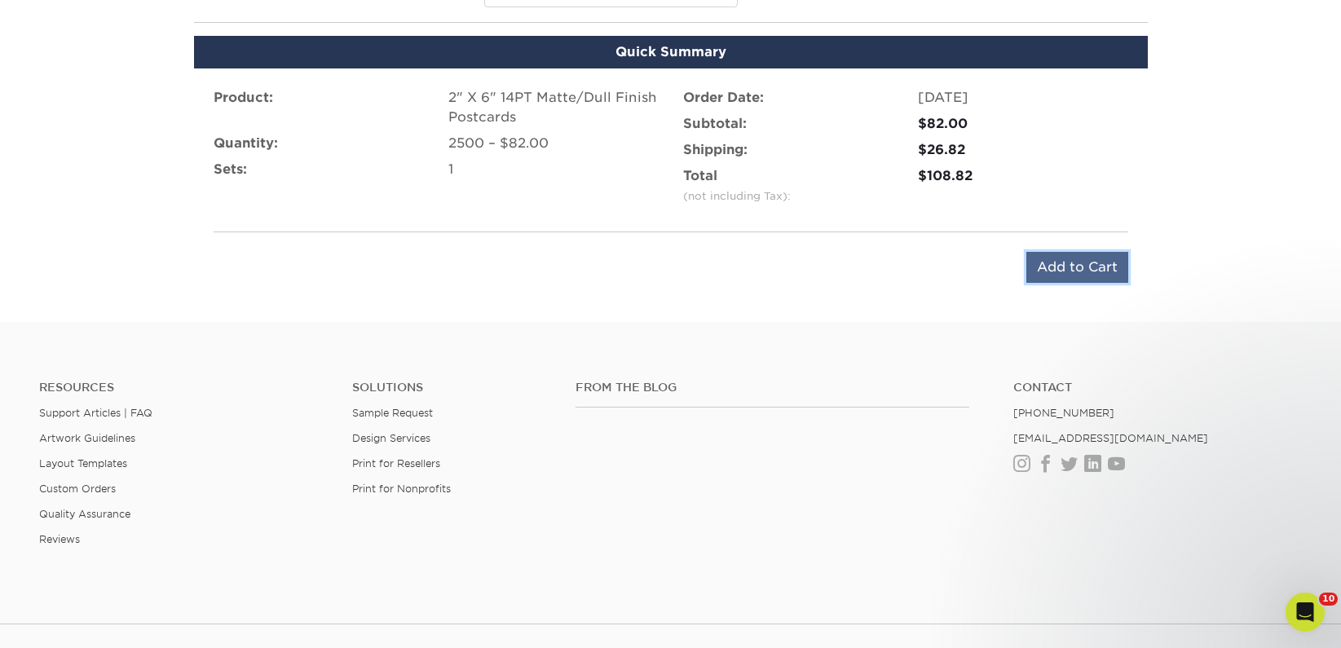
click at [1065, 258] on input "Add to Cart" at bounding box center [1077, 267] width 102 height 31
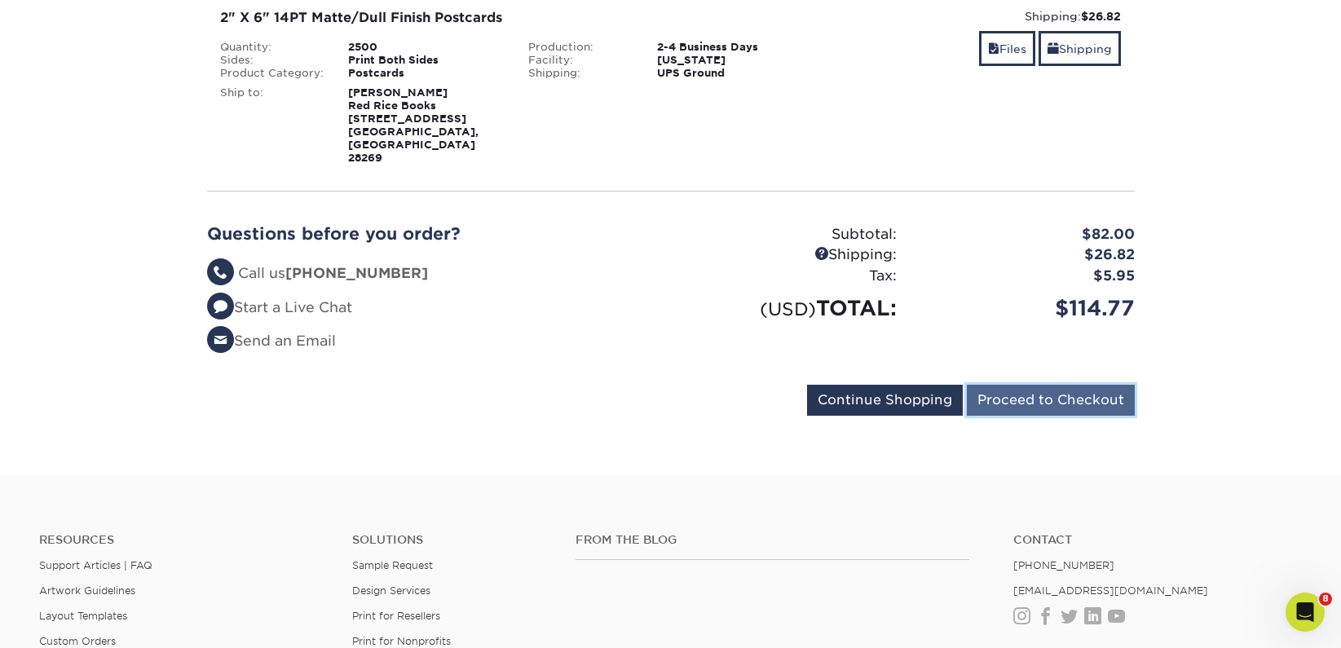
click at [1040, 385] on input "Proceed to Checkout" at bounding box center [1051, 400] width 168 height 31
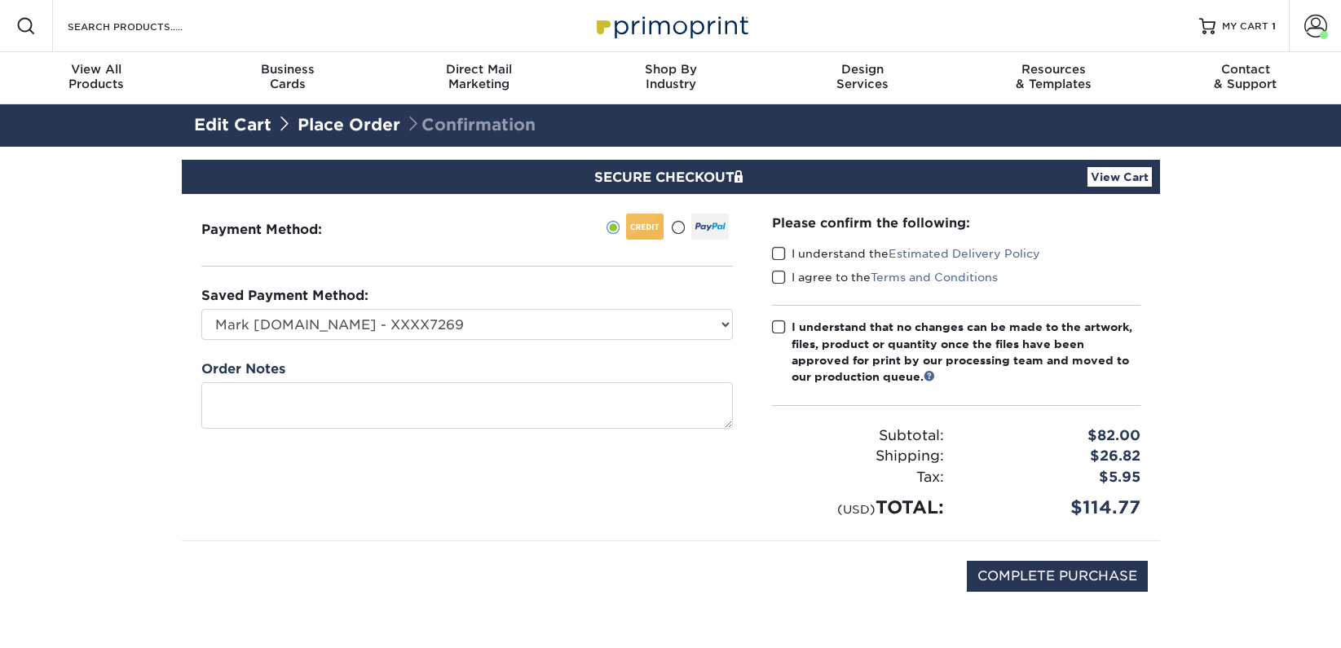
click at [774, 251] on span at bounding box center [779, 253] width 14 height 15
click at [0, 0] on input "I understand the Estimated Delivery Policy" at bounding box center [0, 0] width 0 height 0
click at [779, 275] on span at bounding box center [779, 277] width 14 height 15
click at [0, 0] on input "I agree to the Terms and Conditions" at bounding box center [0, 0] width 0 height 0
click at [785, 331] on span at bounding box center [779, 327] width 14 height 15
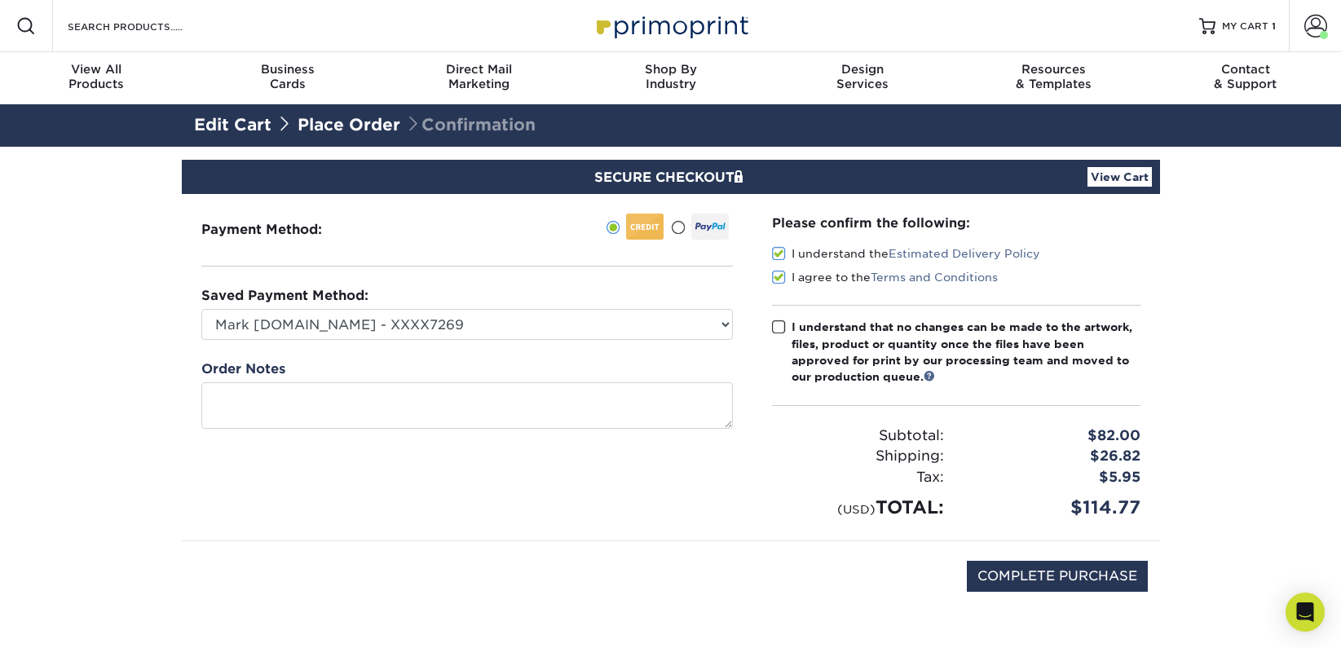
click at [0, 0] on input "I understand that no changes can be made to the artwork, files, product or quan…" at bounding box center [0, 0] width 0 height 0
click at [1015, 576] on input "COMPLETE PURCHASE" at bounding box center [1057, 576] width 181 height 31
type input "PROCESSING, PLEASE WAIT..."
